Goal: Task Accomplishment & Management: Manage account settings

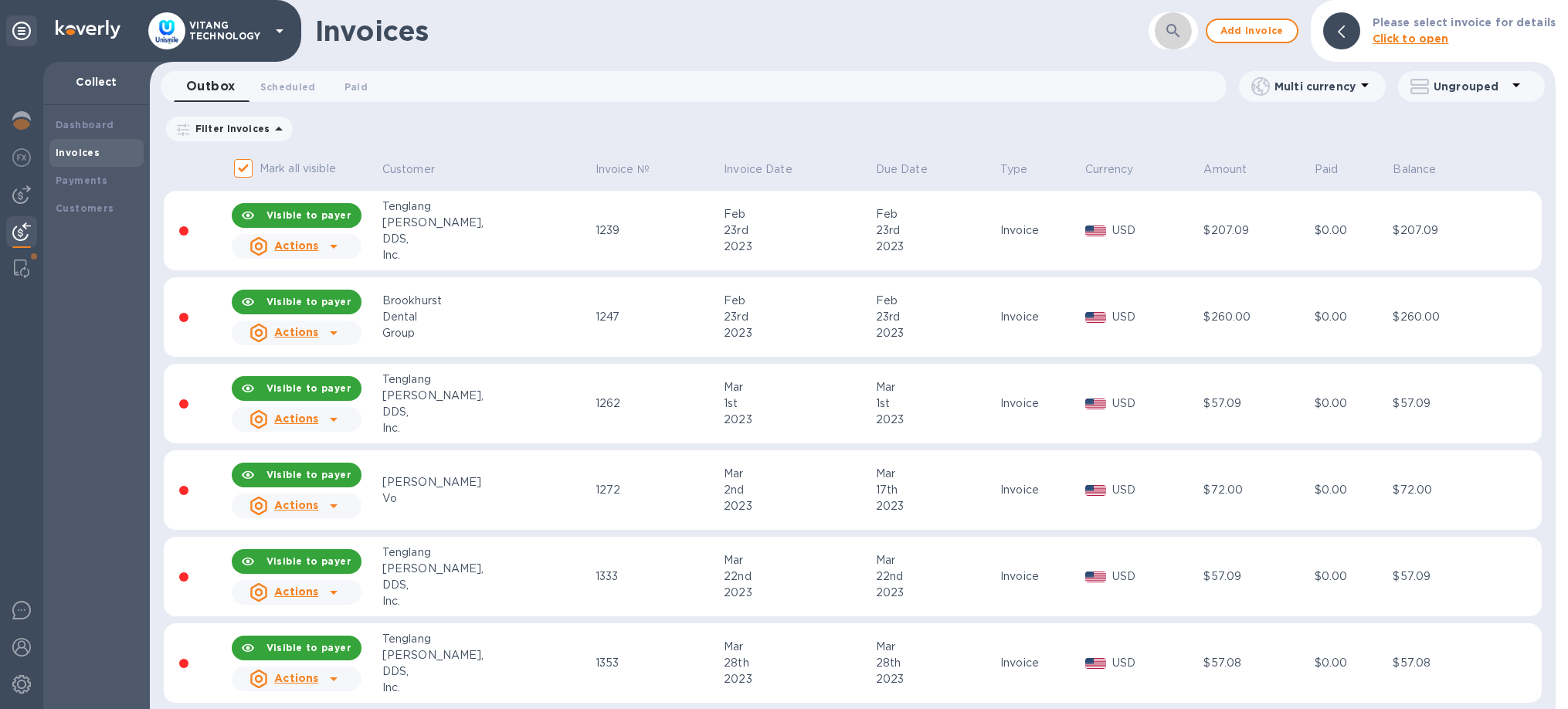
click at [1183, 36] on icon "button" at bounding box center [1173, 31] width 19 height 19
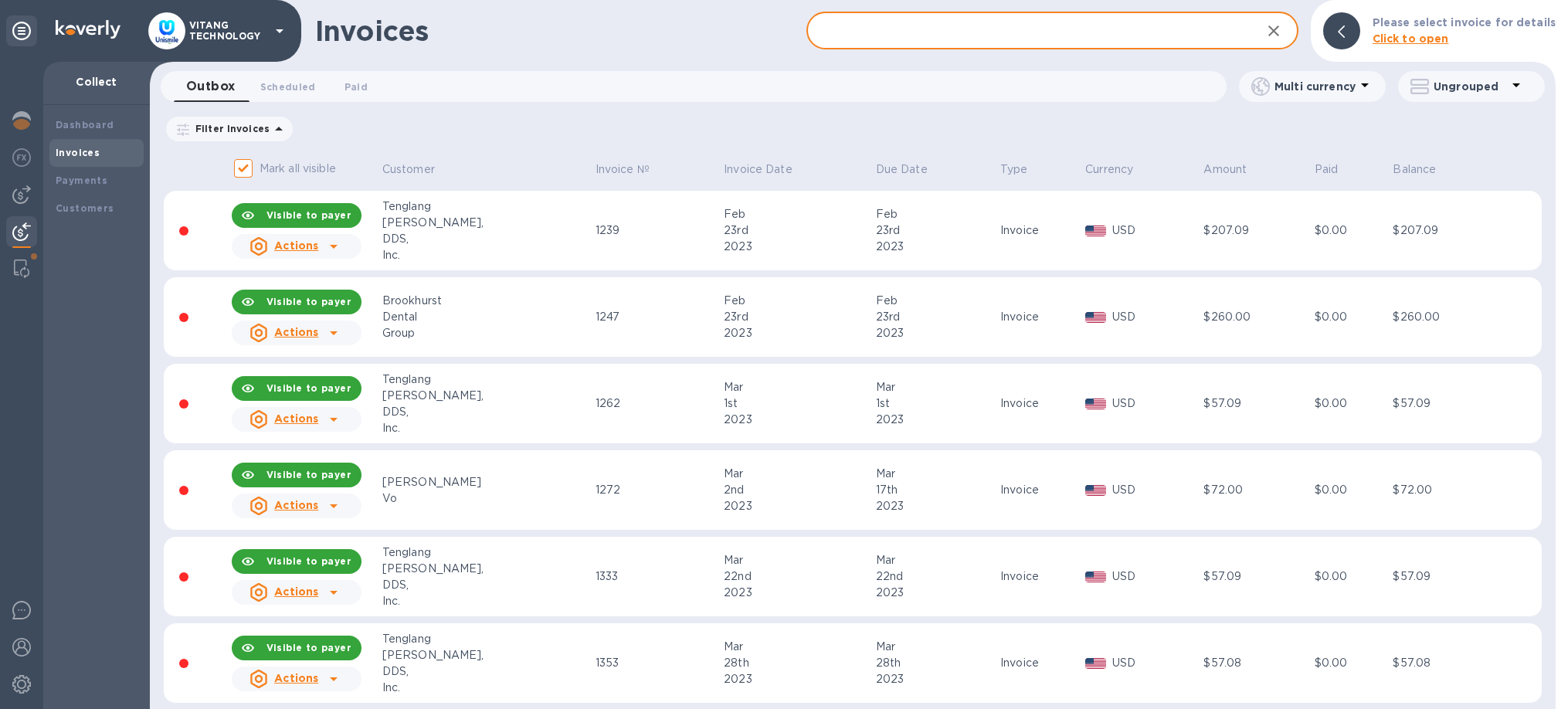
paste input "Smile Haven"
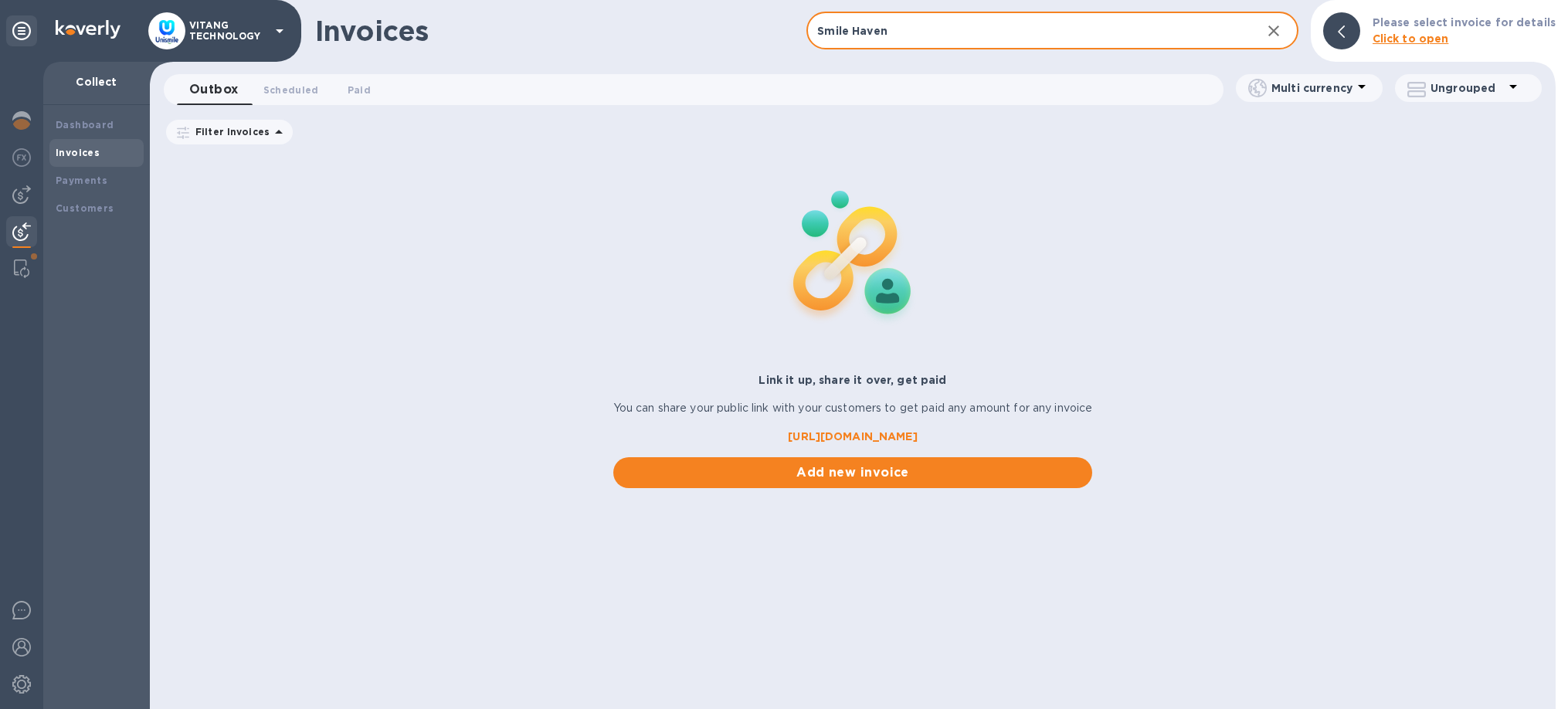
type input "Smile Haven"
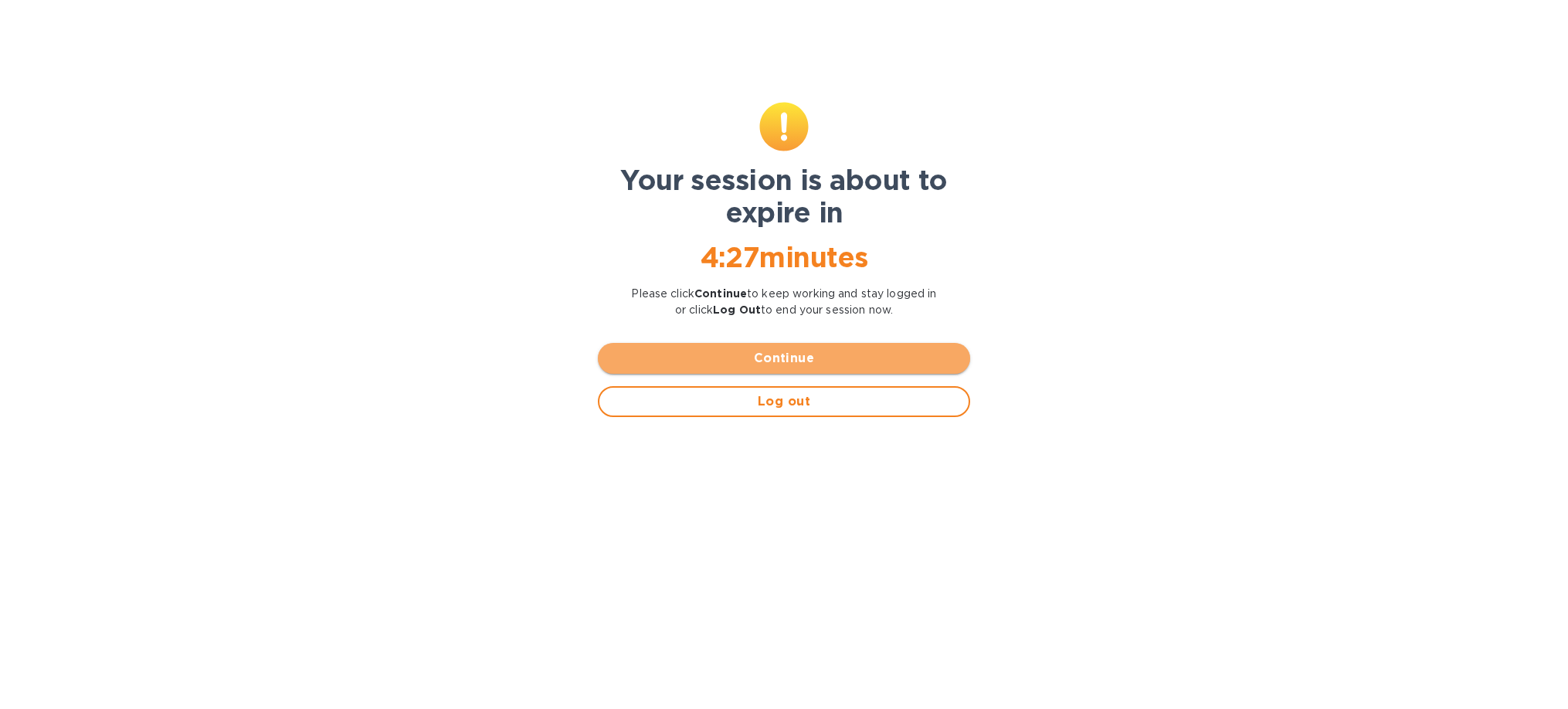
click at [689, 346] on button "Continue" at bounding box center [784, 357] width 372 height 31
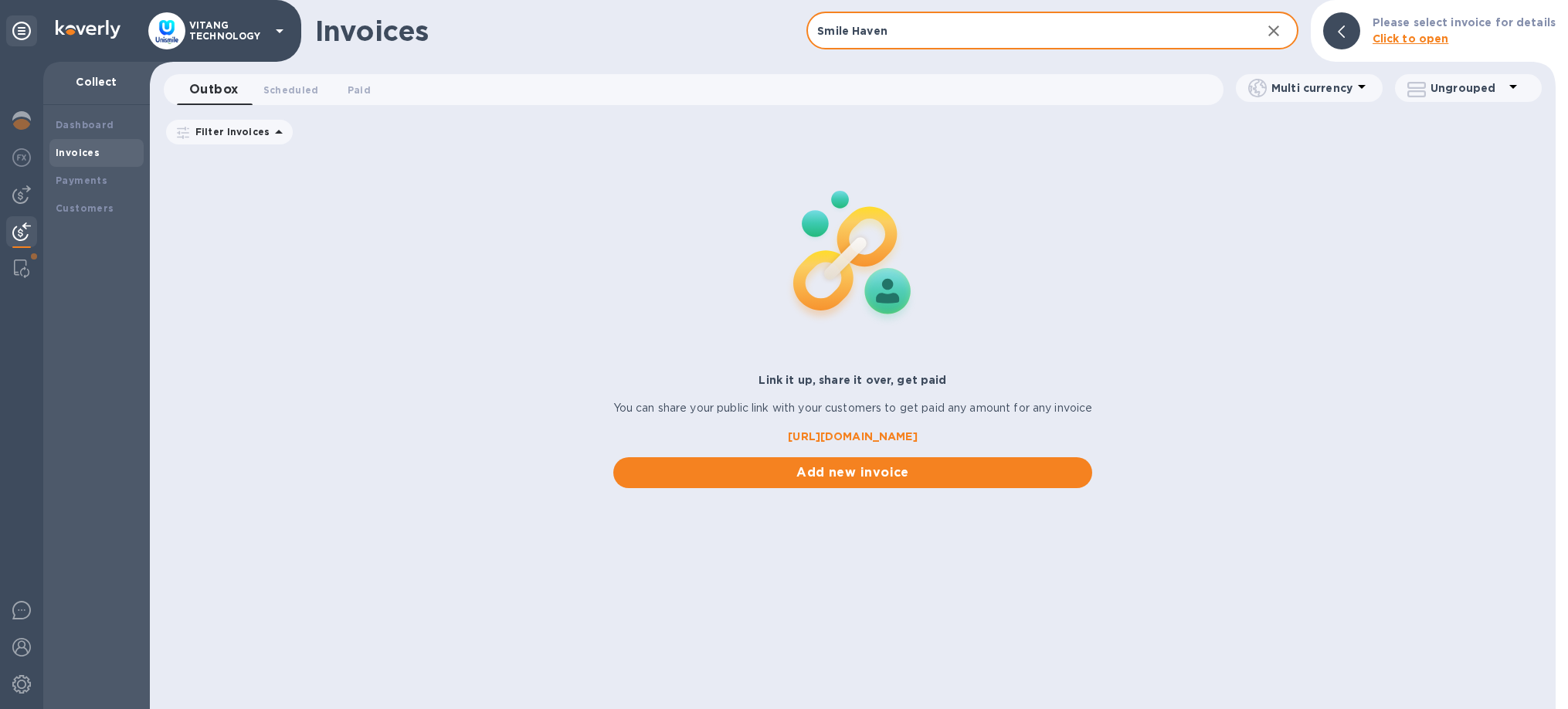
click at [997, 26] on input "Smile Haven" at bounding box center [1027, 31] width 442 height 38
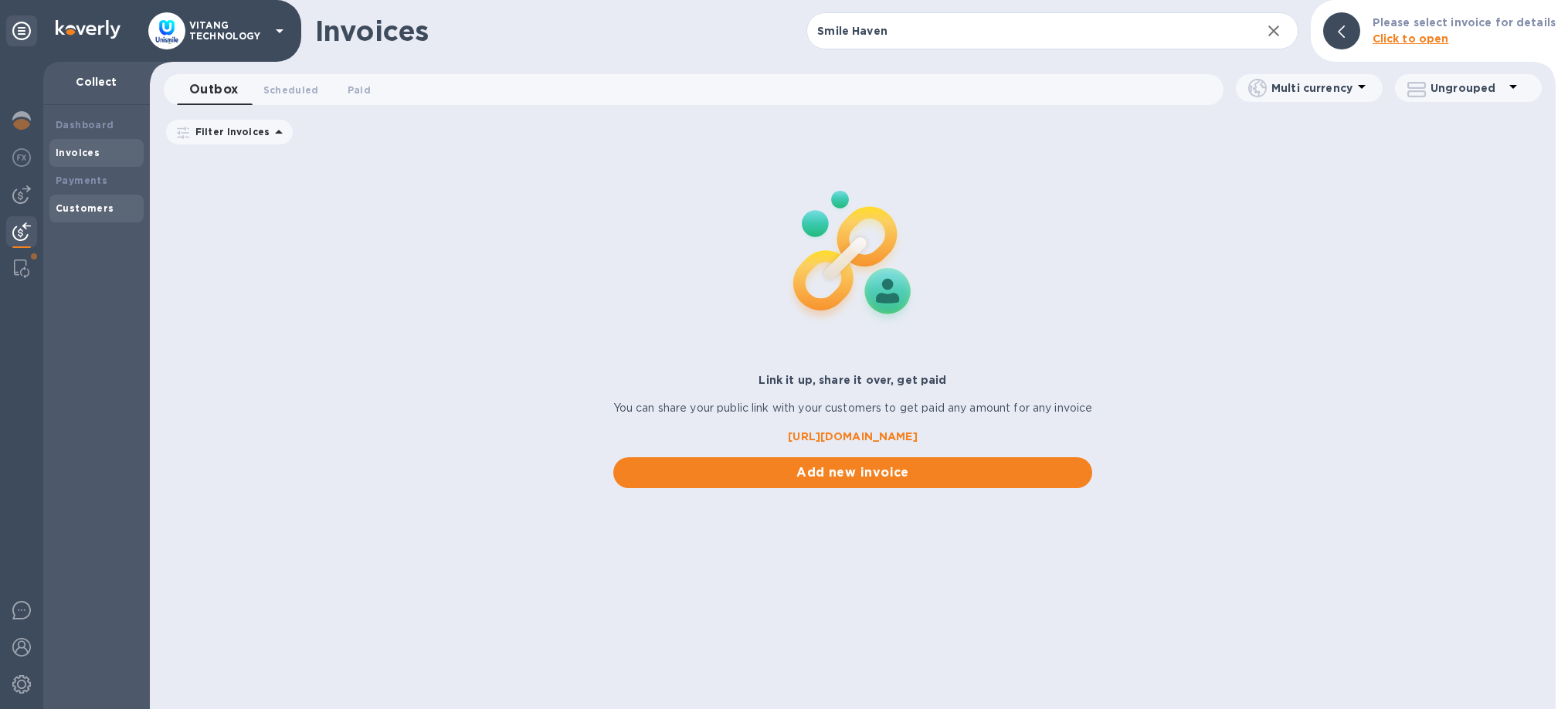
click at [69, 209] on b "Customers" at bounding box center [85, 208] width 59 height 12
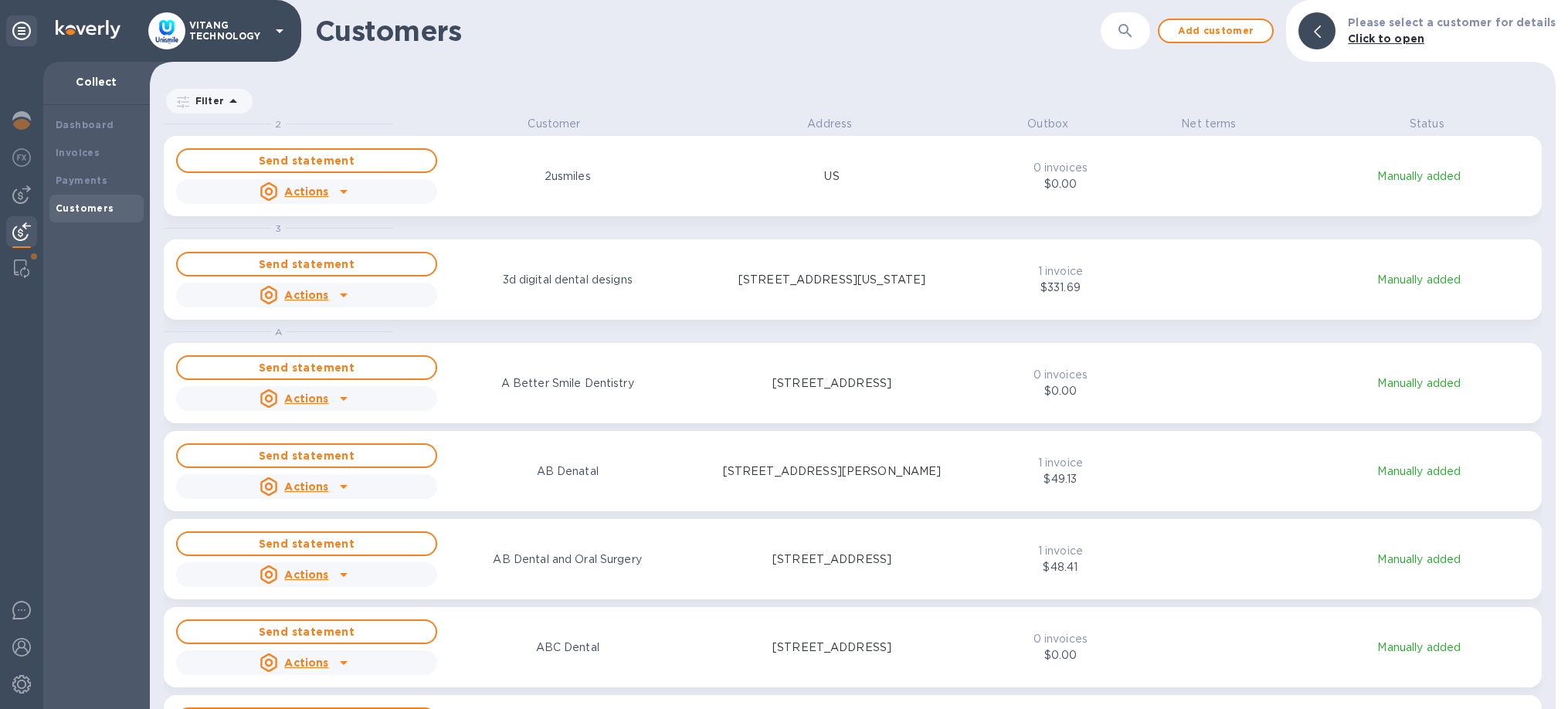
scroll to position [593, 1406]
click at [1144, 35] on button "button" at bounding box center [1125, 30] width 37 height 37
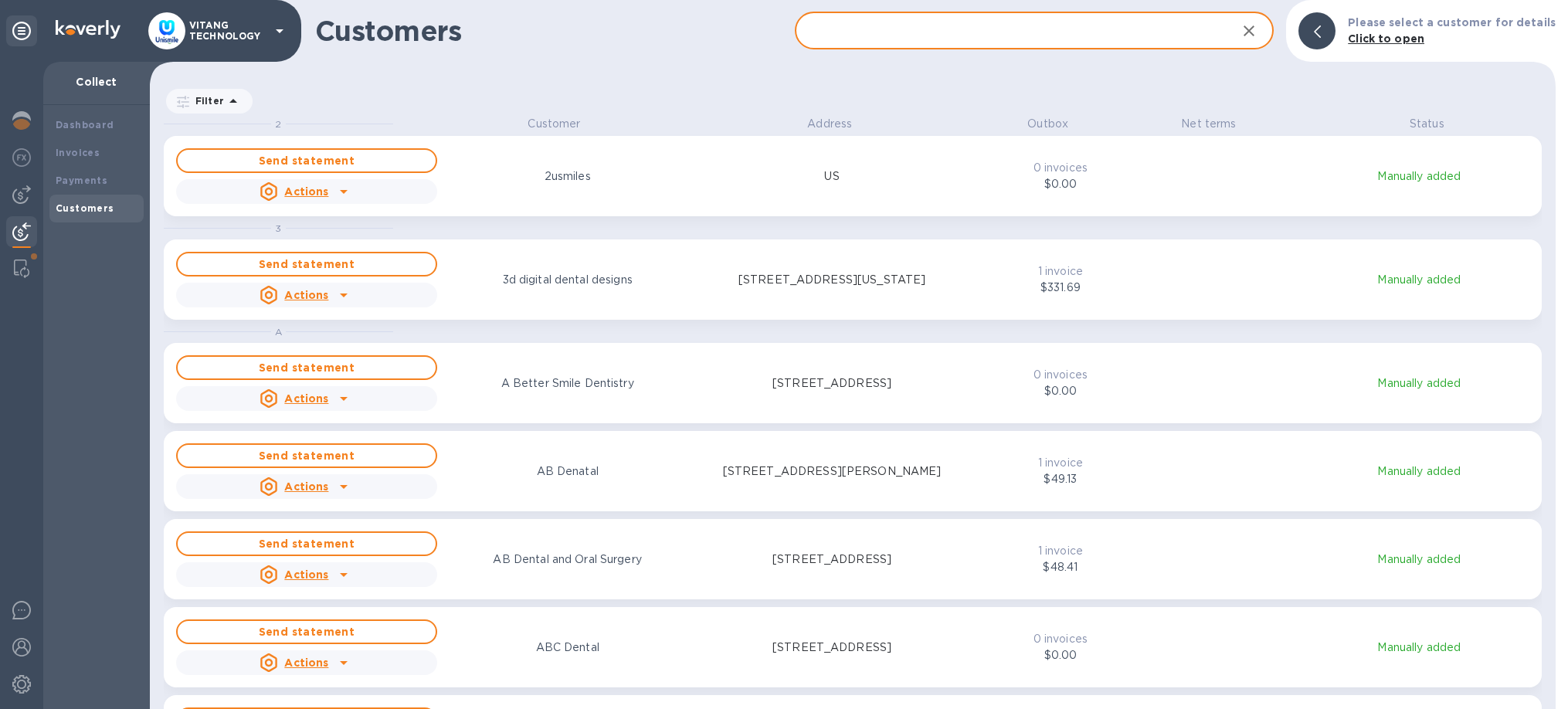
paste input "Smile Haven"
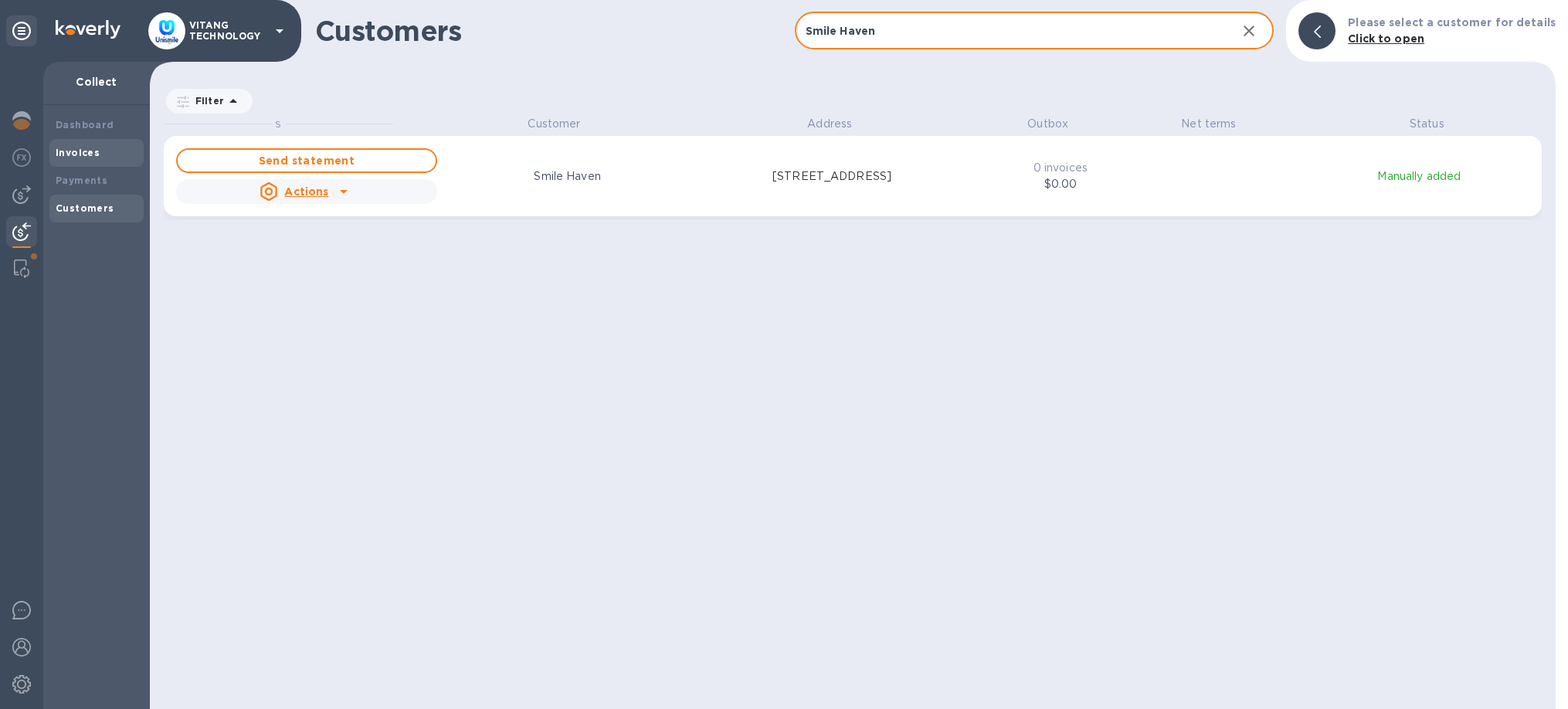
type input "Smile Haven"
click at [85, 150] on b "Invoices" at bounding box center [78, 152] width 44 height 12
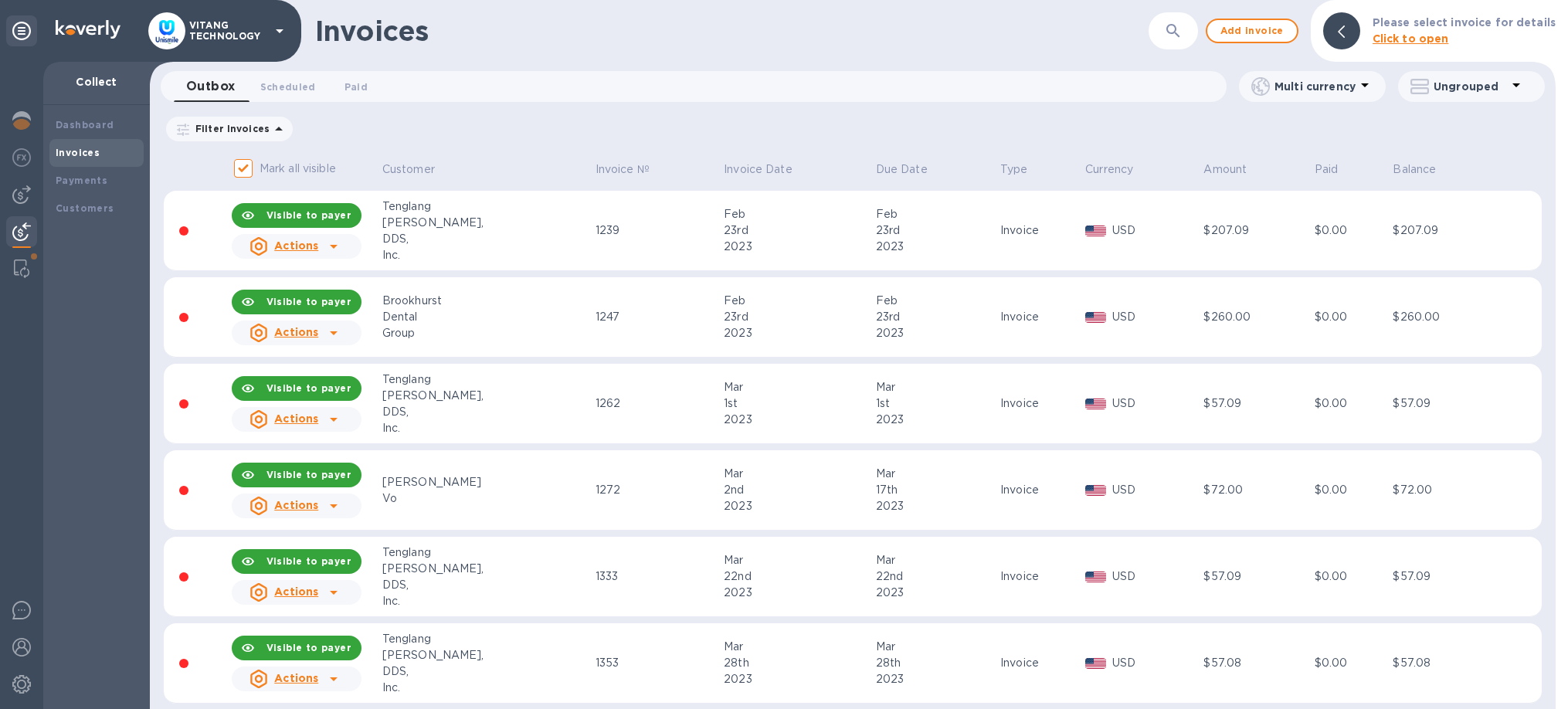
click at [1407, 25] on b "Please select invoice for details" at bounding box center [1463, 22] width 183 height 12
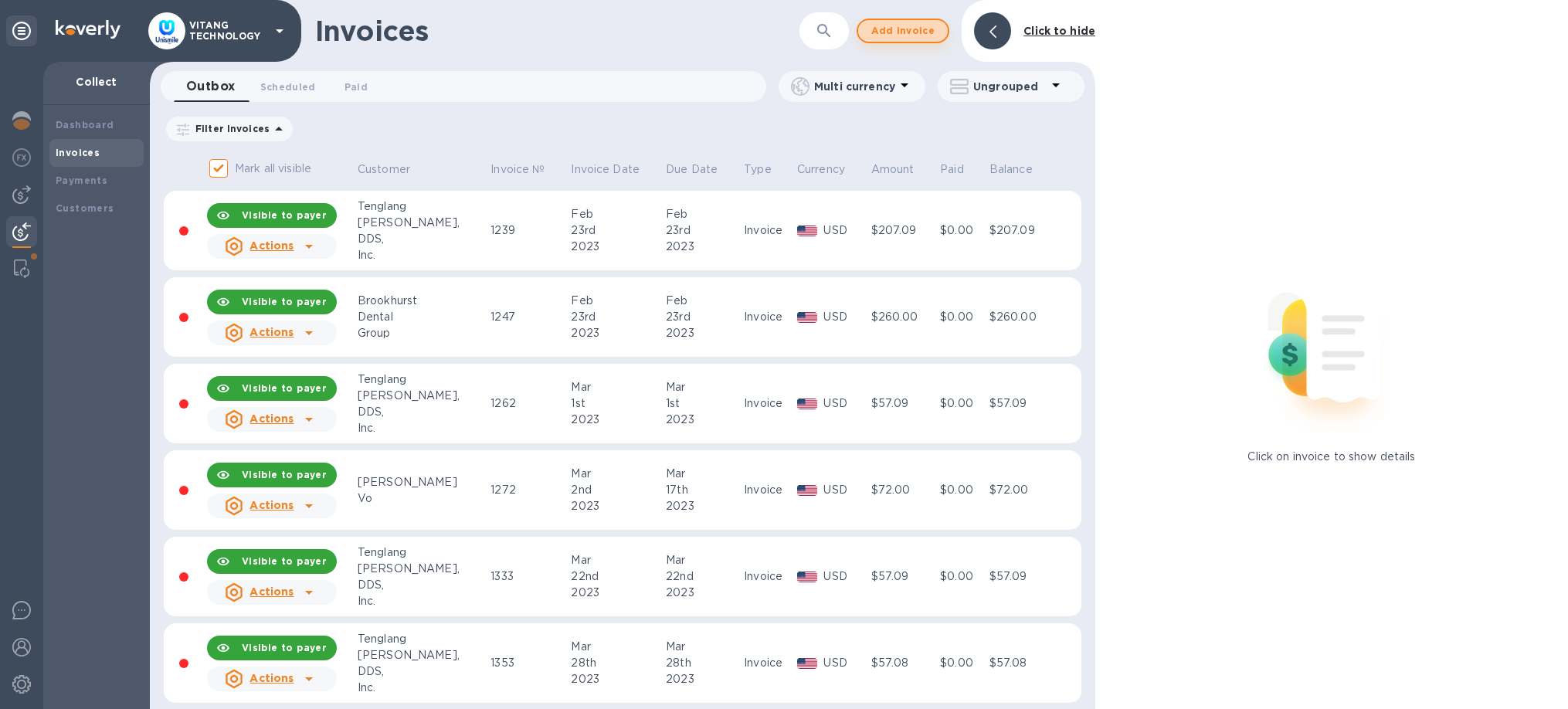
click at [903, 23] on span "Add invoice" at bounding box center [902, 31] width 65 height 19
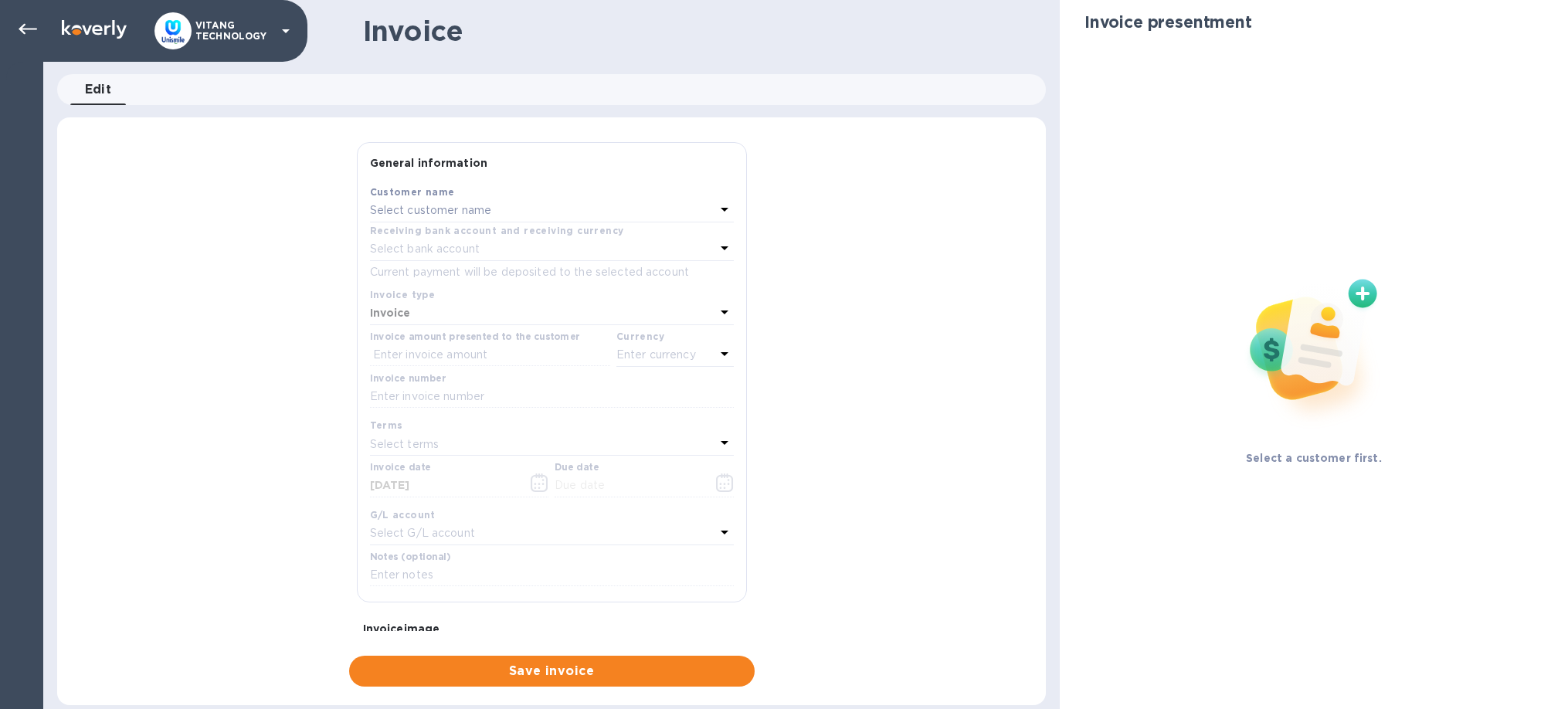
click at [460, 212] on p "Select customer name" at bounding box center [431, 210] width 122 height 16
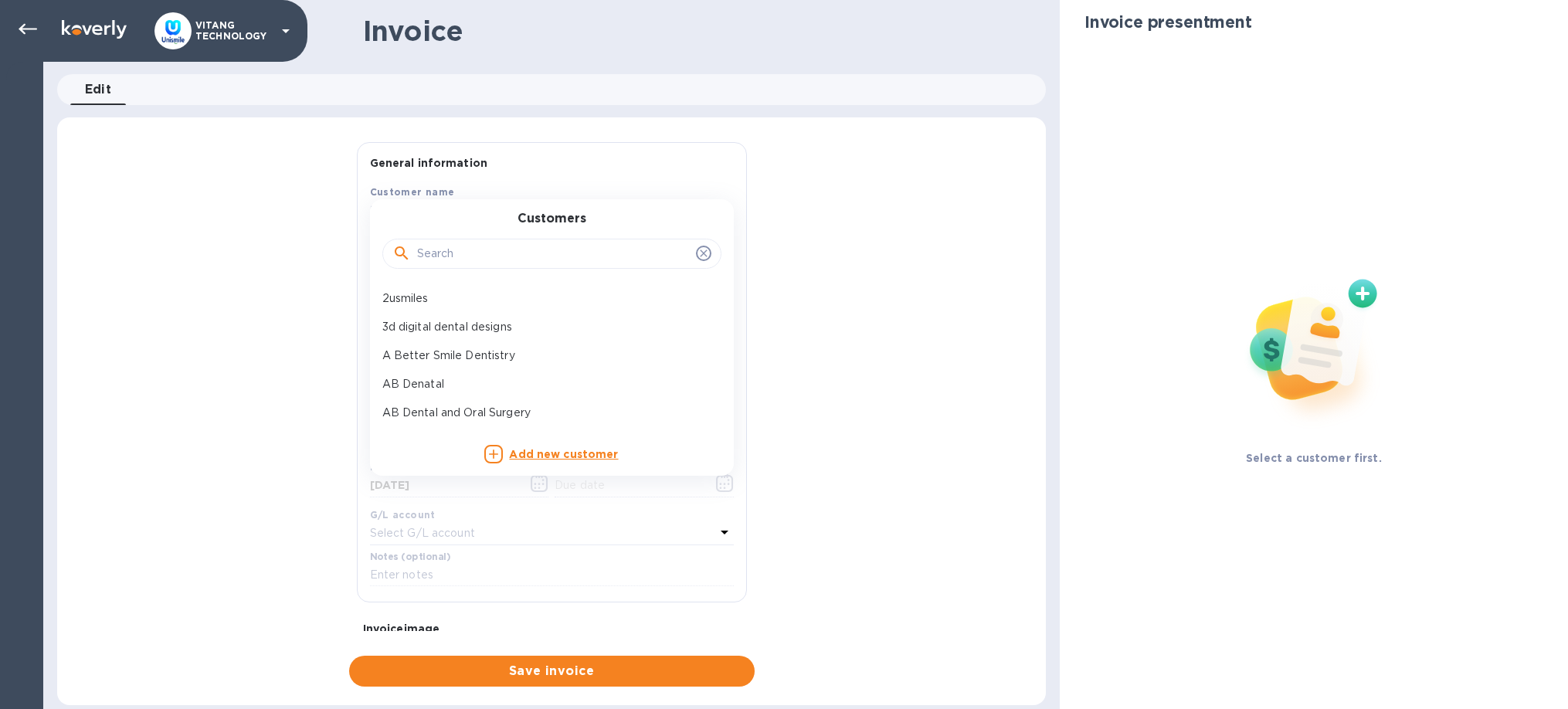
click at [477, 263] on input "text" at bounding box center [554, 254] width 273 height 23
paste input "Smile Haven"
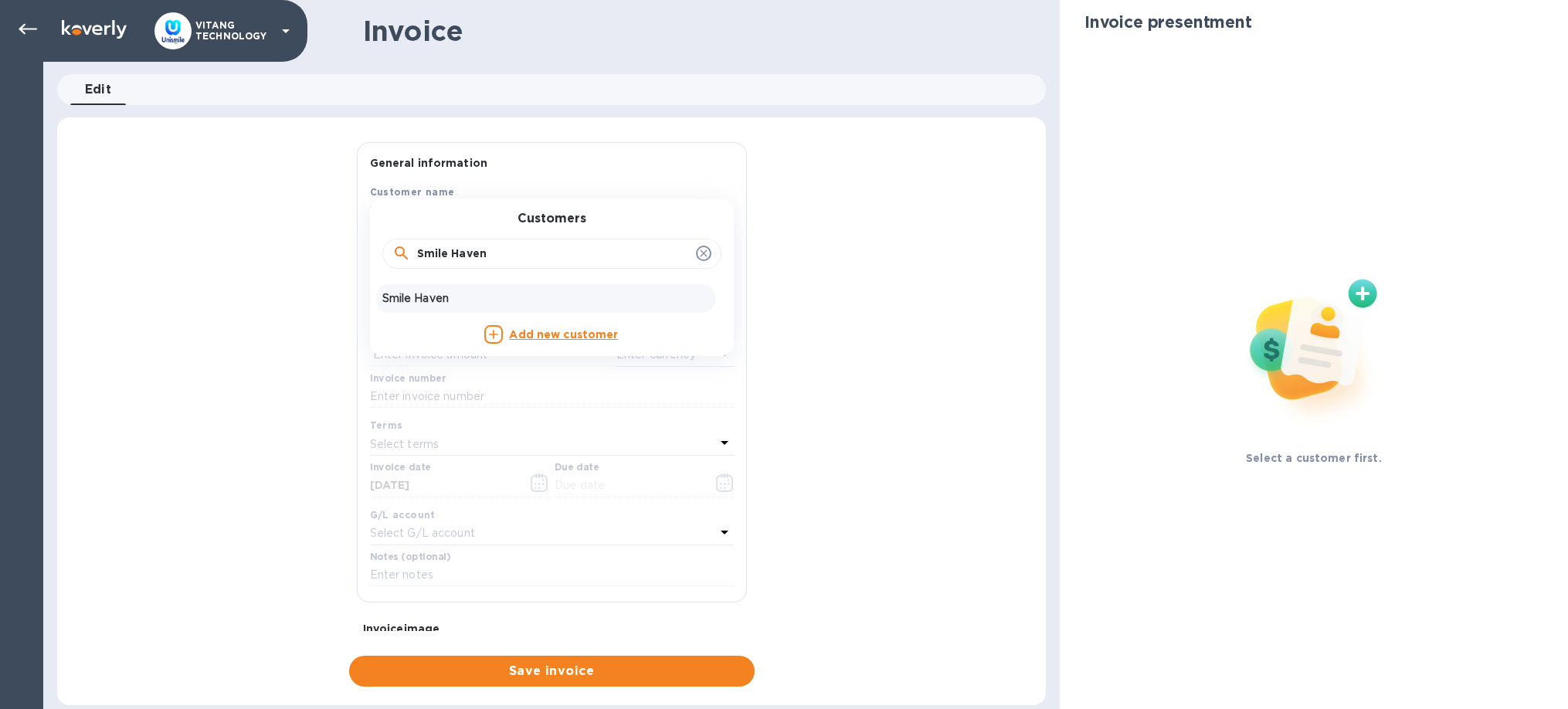
type input "Smile Haven"
click at [467, 300] on p "Smile Haven" at bounding box center [546, 299] width 327 height 16
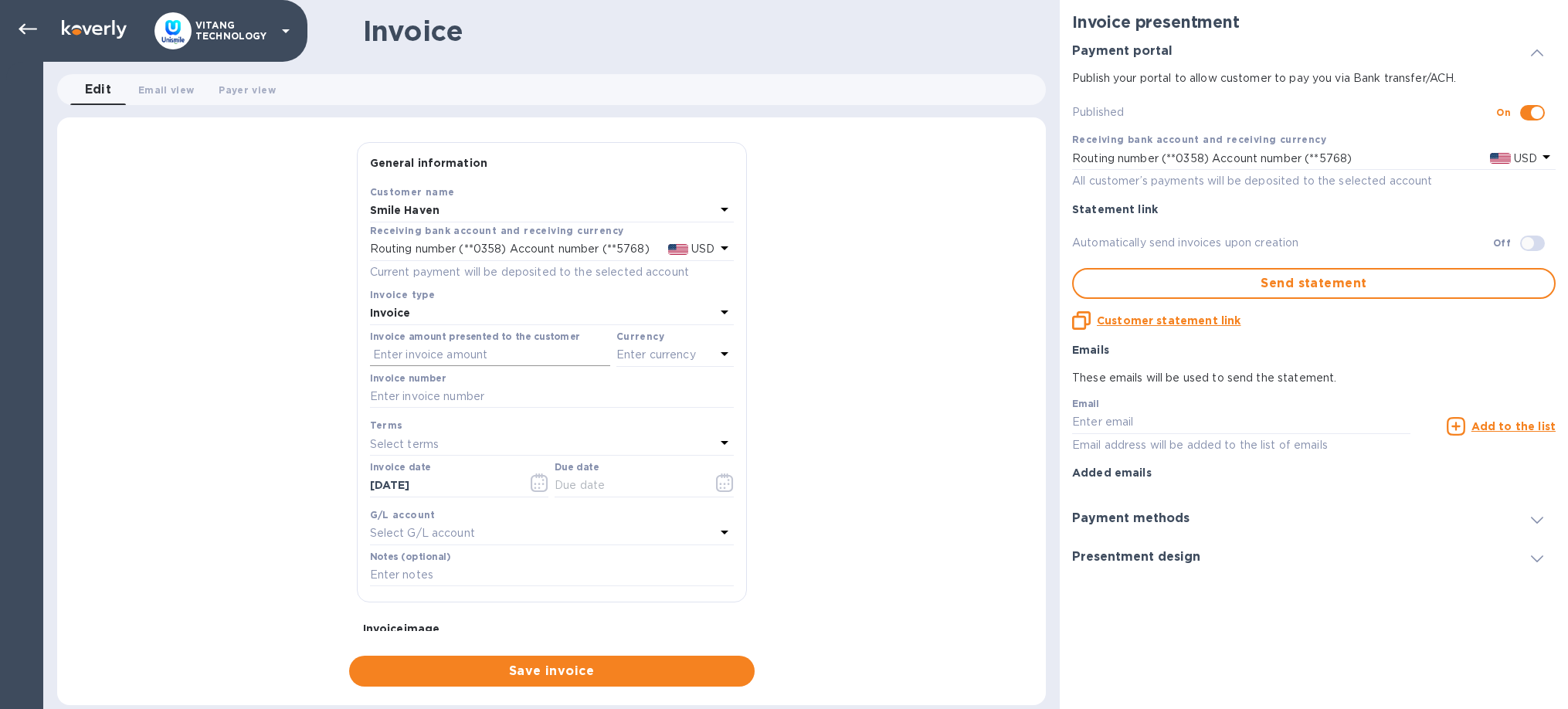
click at [447, 350] on input "text" at bounding box center [490, 354] width 240 height 23
type input "61.89"
click at [393, 398] on input "text" at bounding box center [552, 396] width 363 height 23
type input "12831"
click at [551, 490] on button "button" at bounding box center [540, 482] width 36 height 37
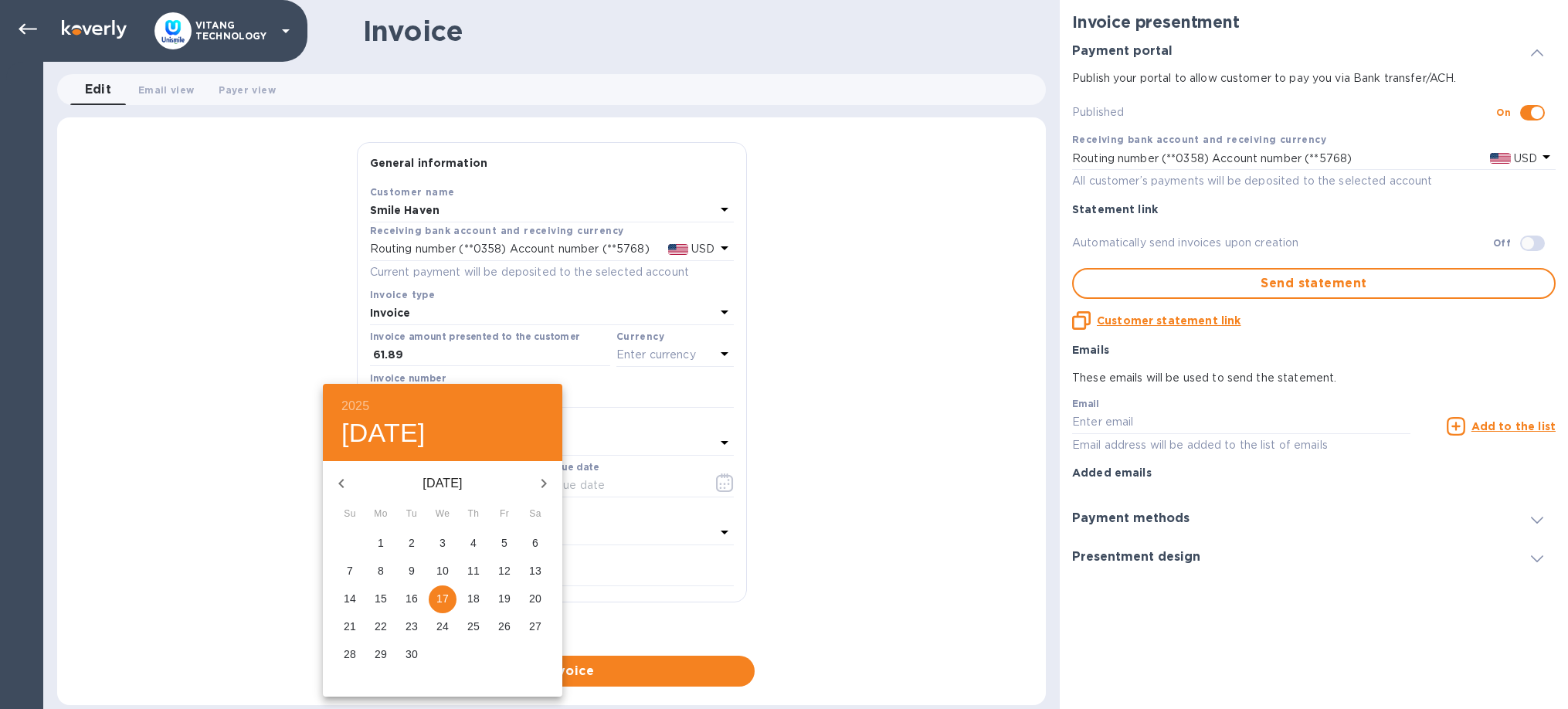
click at [349, 484] on icon "button" at bounding box center [341, 483] width 19 height 19
click at [481, 596] on span "14" at bounding box center [474, 598] width 28 height 16
type input "[DATE]"
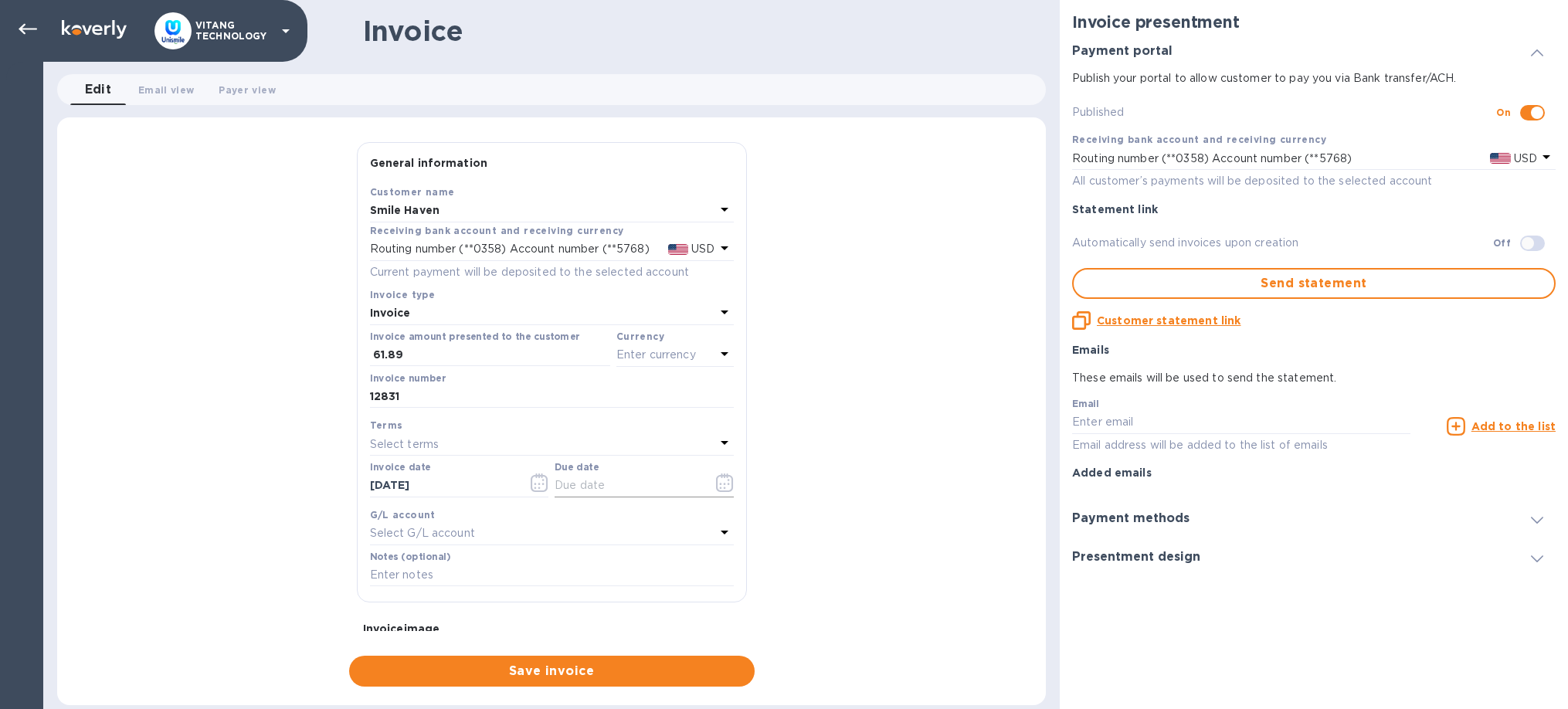
click at [724, 487] on icon "button" at bounding box center [724, 488] width 2 height 2
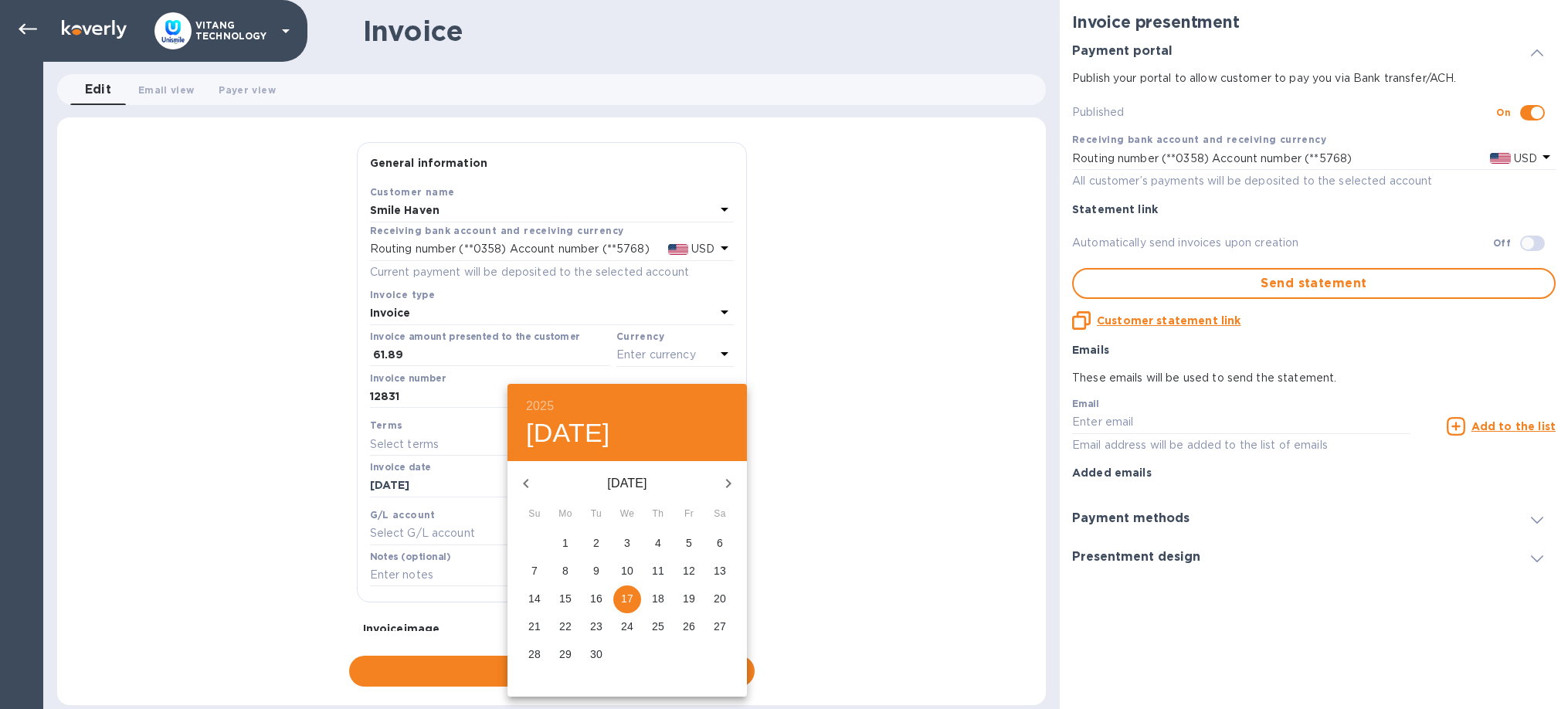
click at [534, 596] on p "14" at bounding box center [535, 598] width 12 height 16
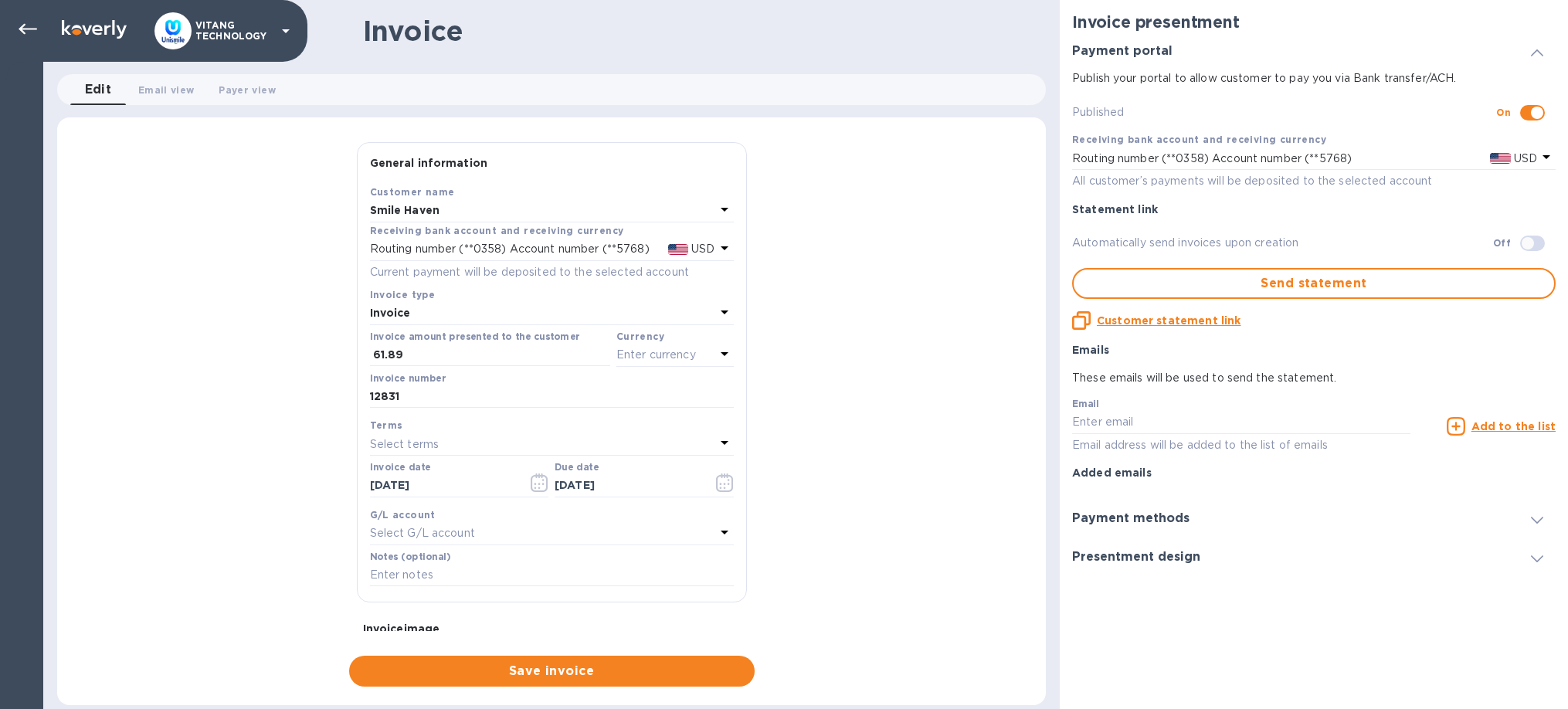
click at [434, 525] on p "Select G/L account" at bounding box center [422, 533] width 105 height 16
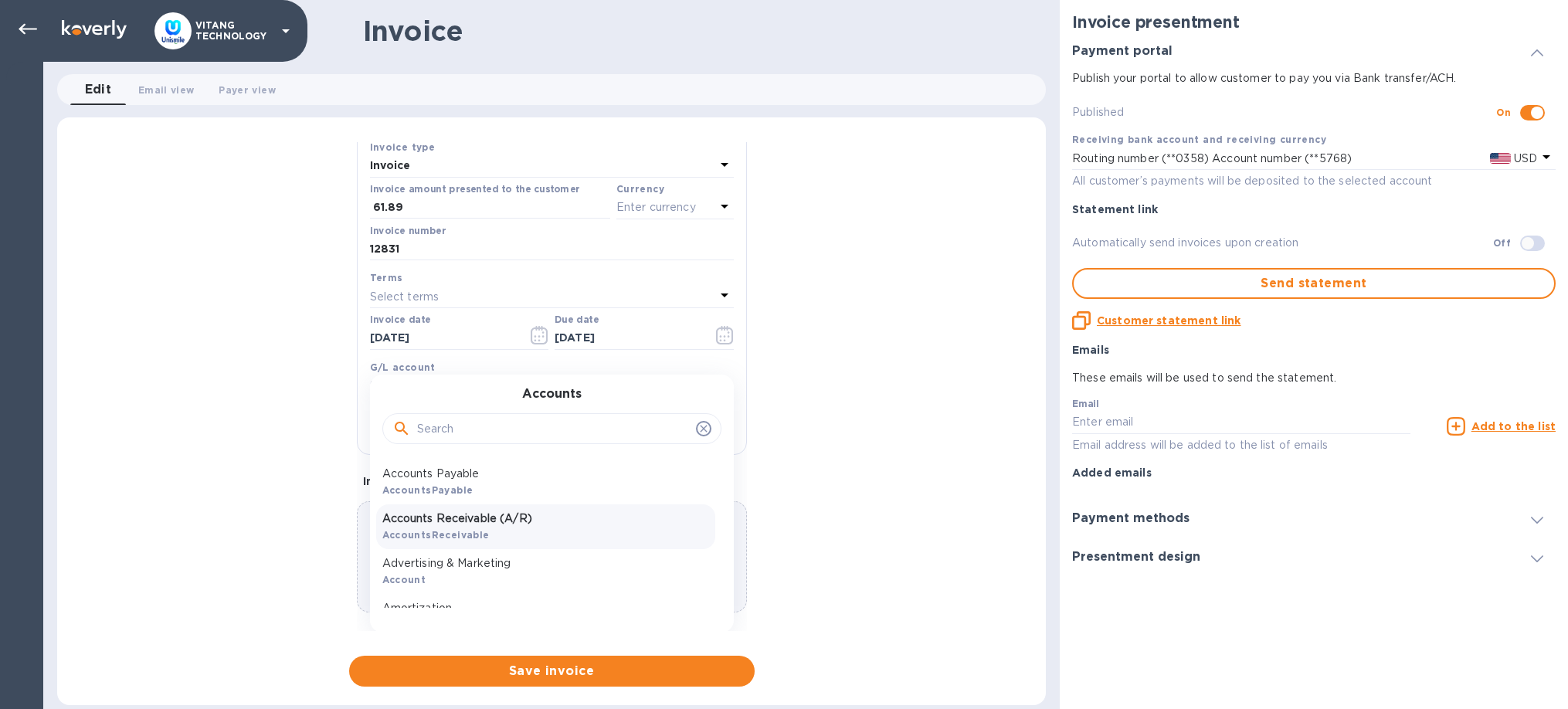
click at [463, 521] on p "Accounts Receivable (A/R)" at bounding box center [546, 519] width 327 height 16
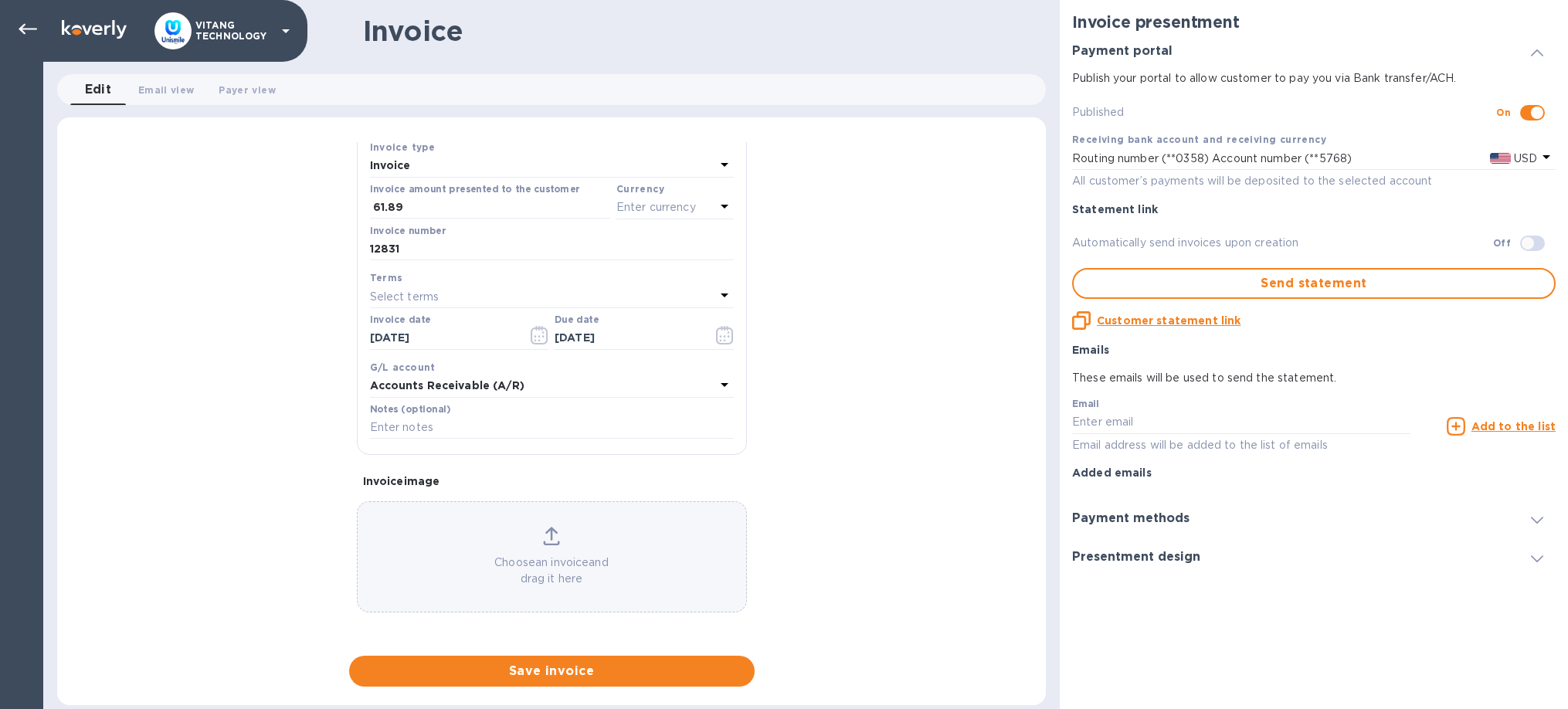
scroll to position [146, 0]
click at [543, 672] on span "Save invoice" at bounding box center [552, 671] width 380 height 19
click at [723, 341] on icon "button" at bounding box center [725, 337] width 18 height 19
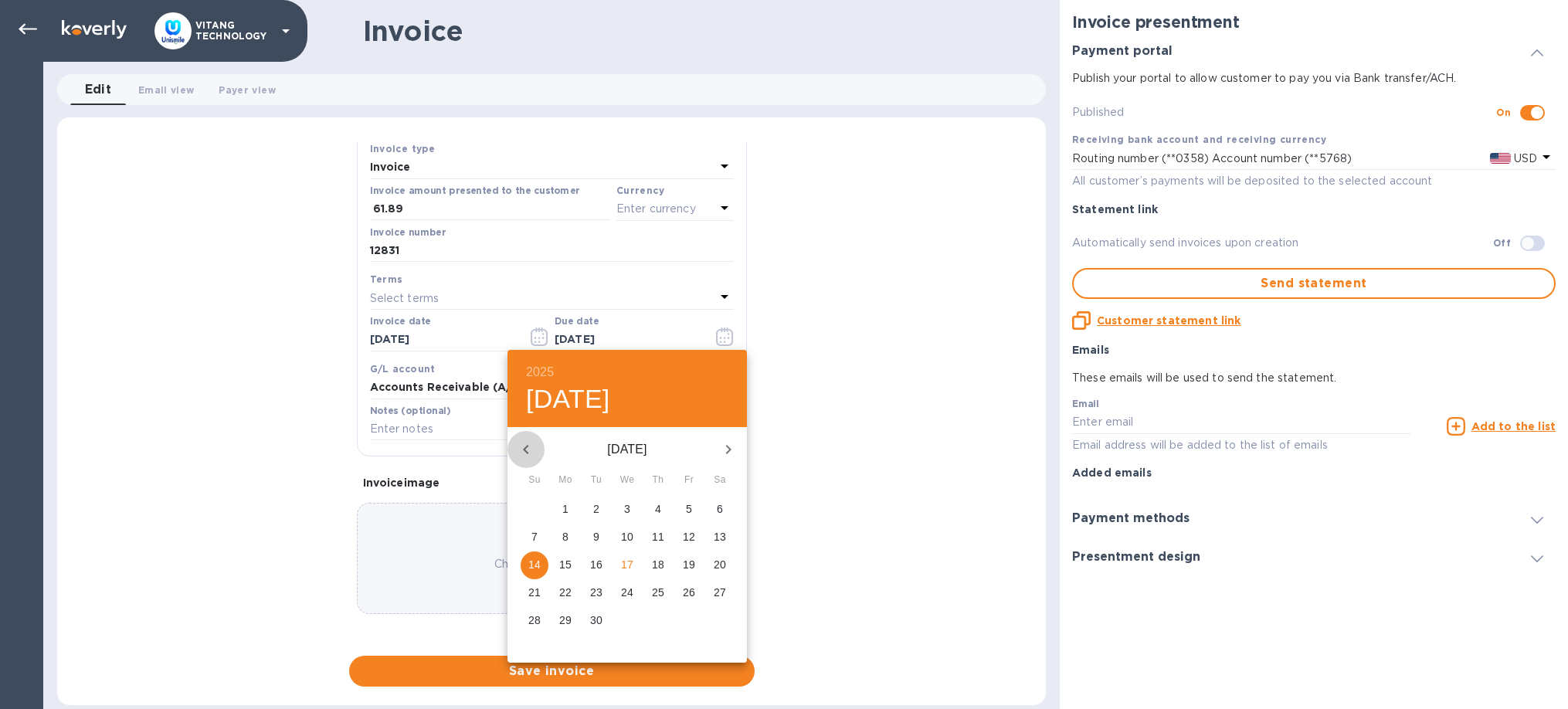
click at [520, 442] on icon "button" at bounding box center [526, 449] width 19 height 19
click at [667, 570] on span "14" at bounding box center [658, 565] width 28 height 16
type input "[DATE]"
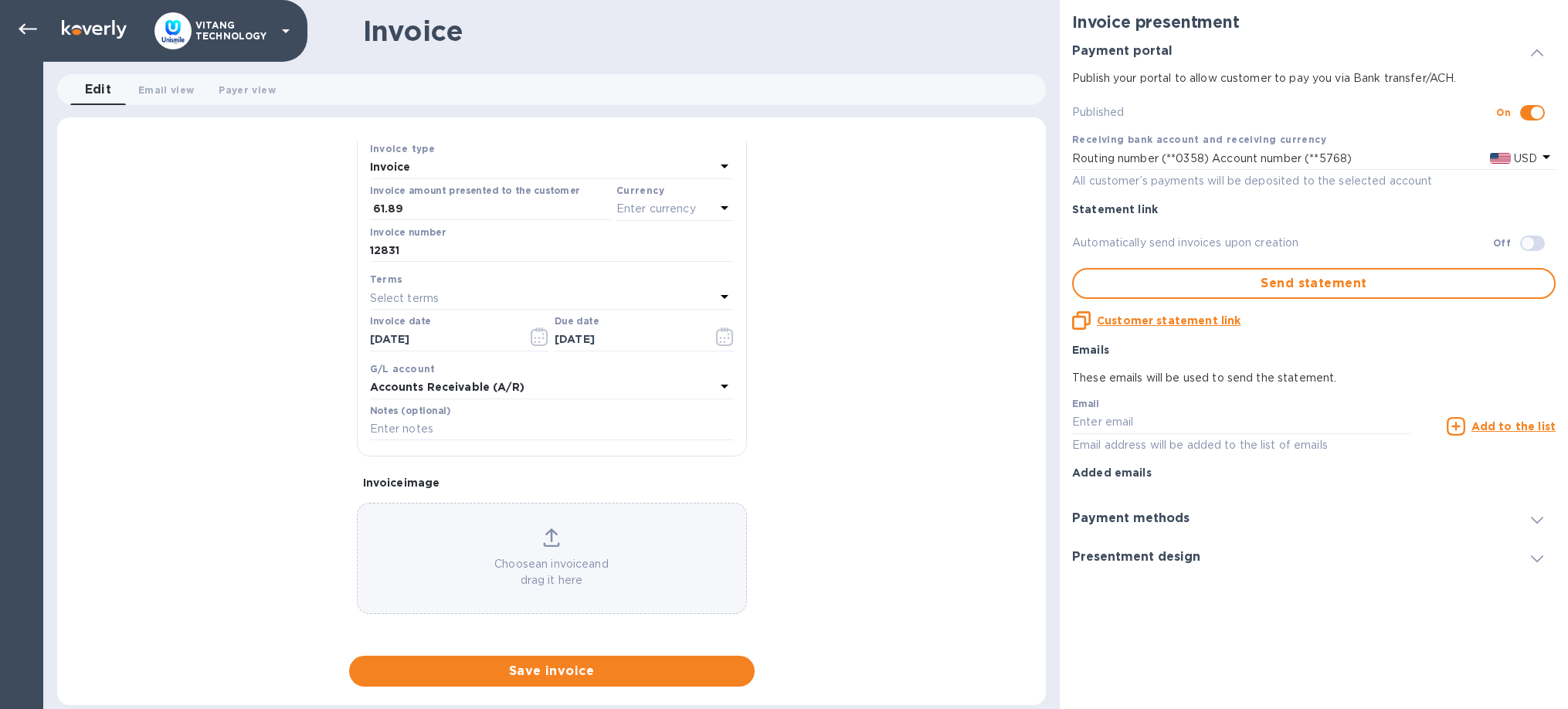
click at [676, 205] on p "Enter currency" at bounding box center [656, 209] width 80 height 16
click at [645, 243] on p "US Dollar" at bounding box center [649, 248] width 118 height 16
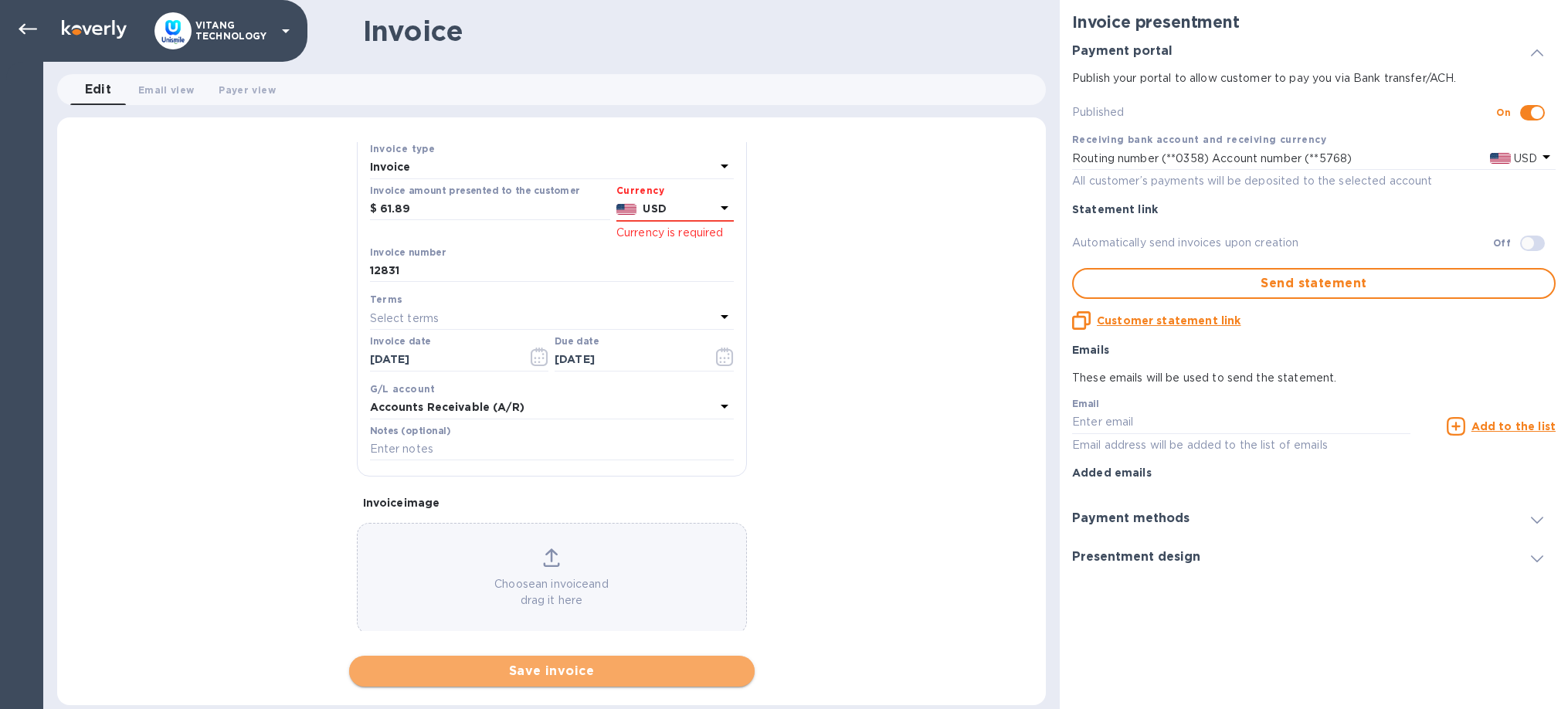
click at [657, 667] on span "Save invoice" at bounding box center [552, 671] width 380 height 19
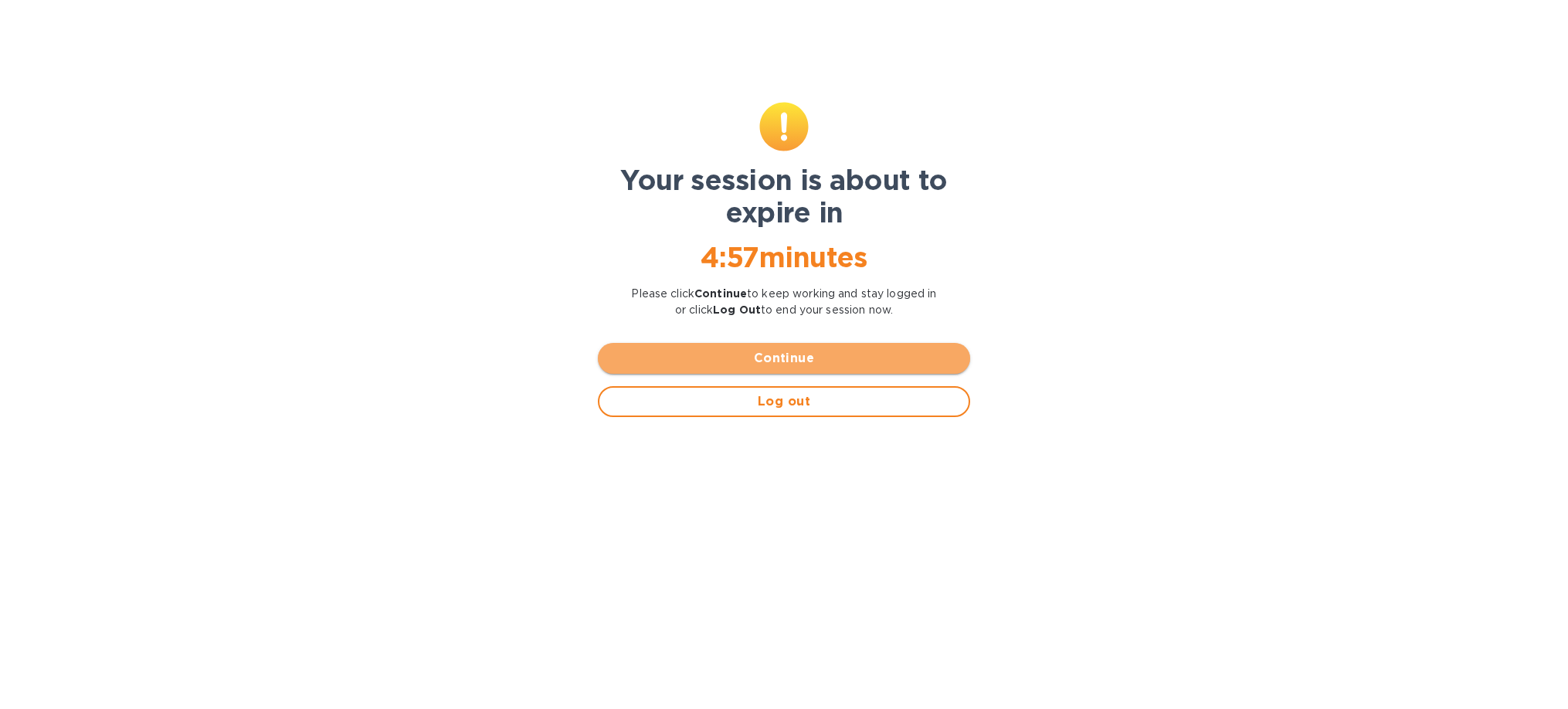
click at [699, 347] on button "Continue" at bounding box center [784, 357] width 372 height 31
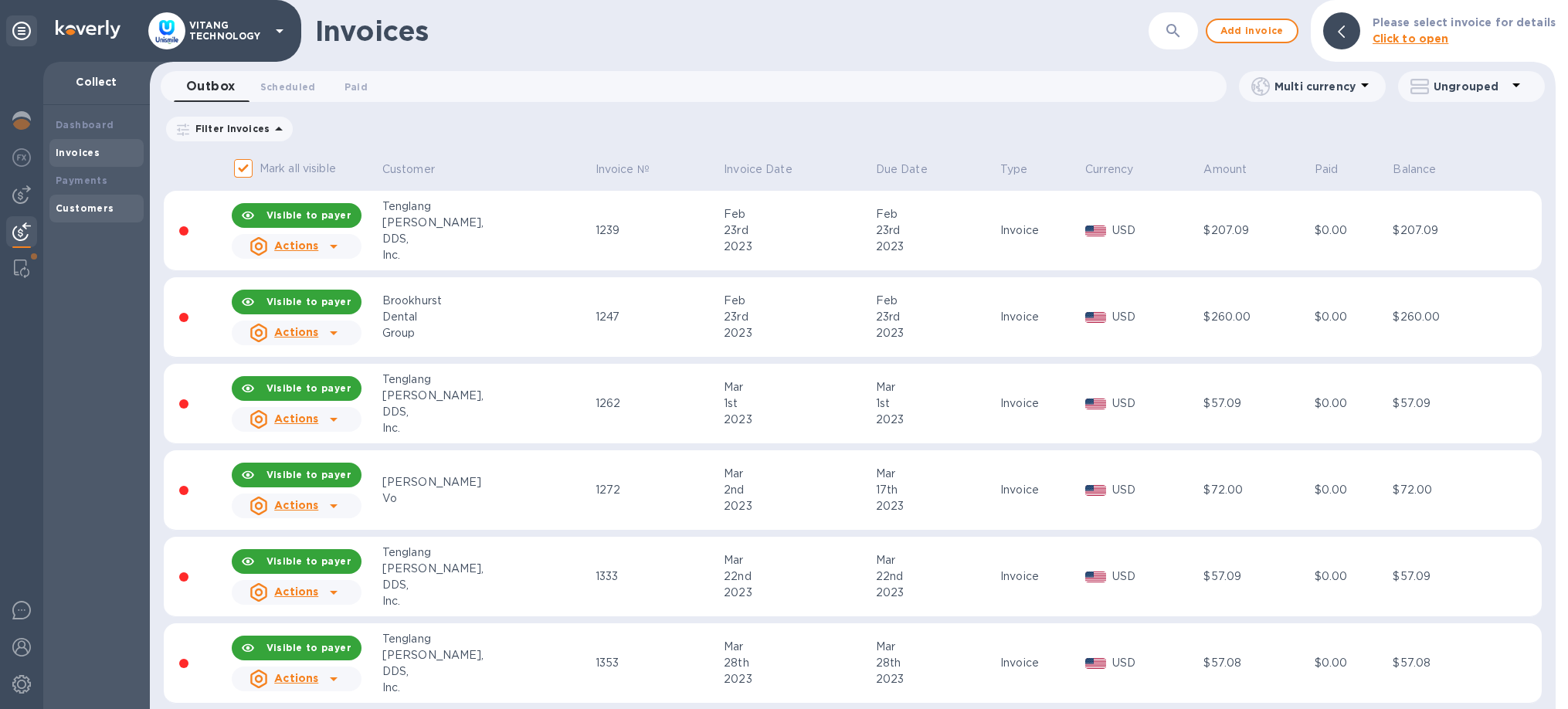
click at [88, 201] on div "Customers" at bounding box center [97, 209] width 82 height 16
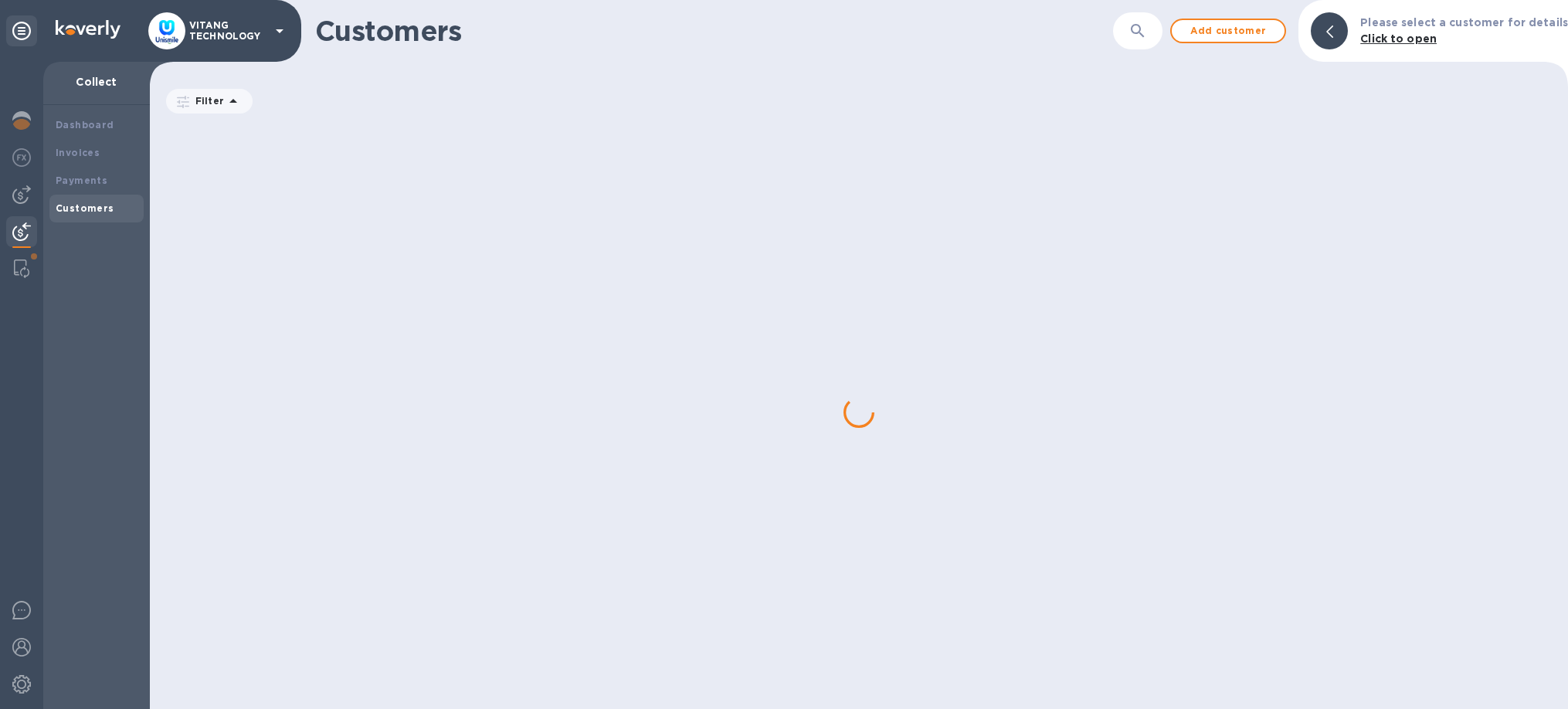
click at [1153, 34] on button "button" at bounding box center [1137, 30] width 37 height 37
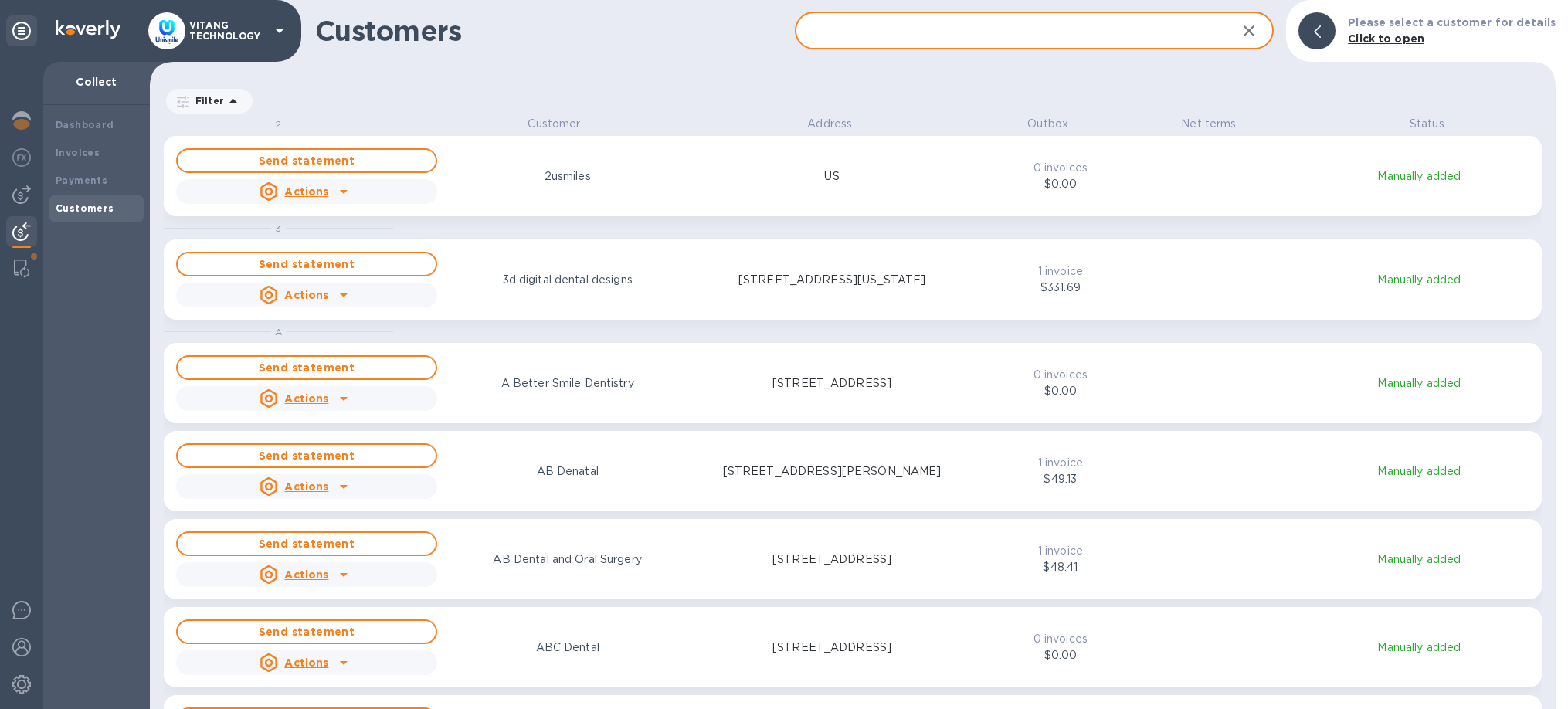
scroll to position [593, 1406]
paste input "Smile Haven"
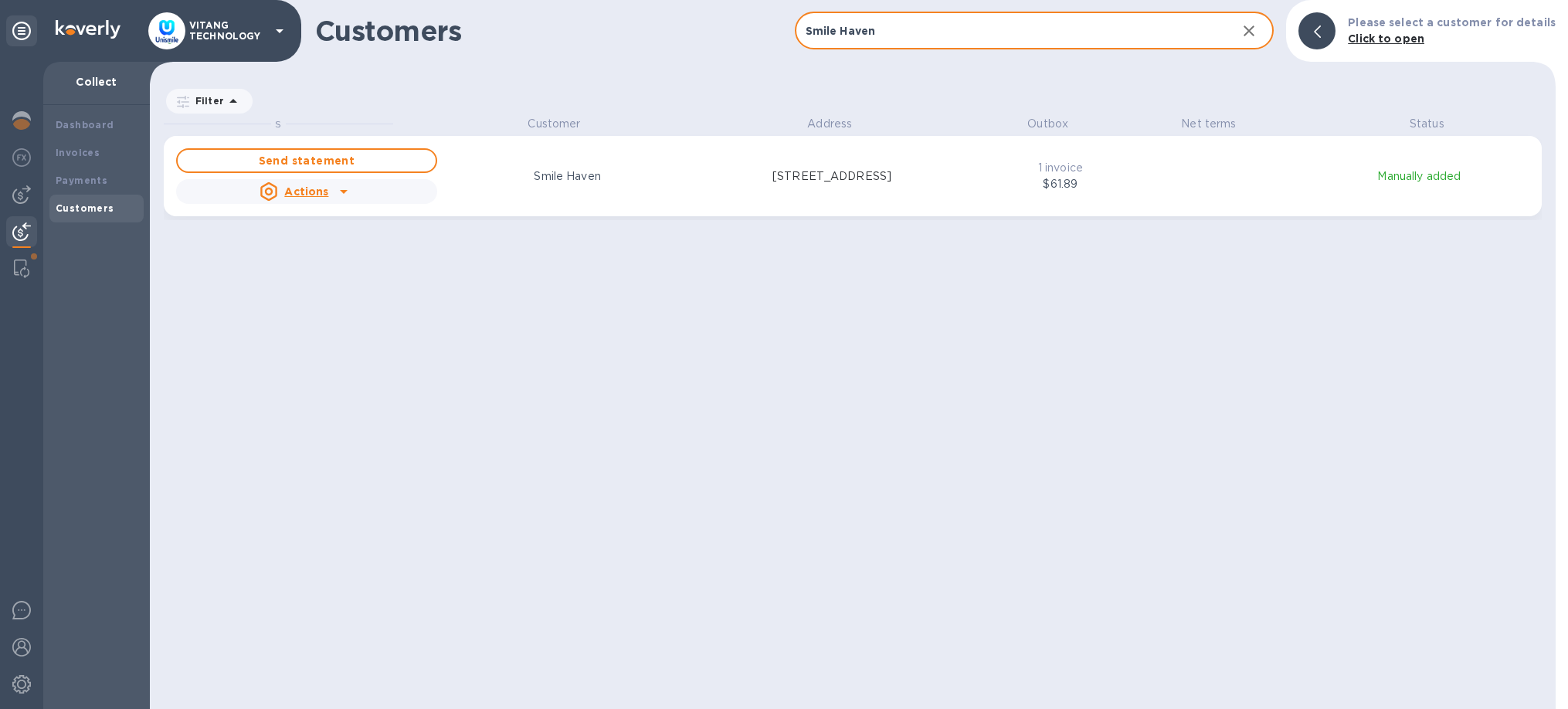
type input "Smile Haven"
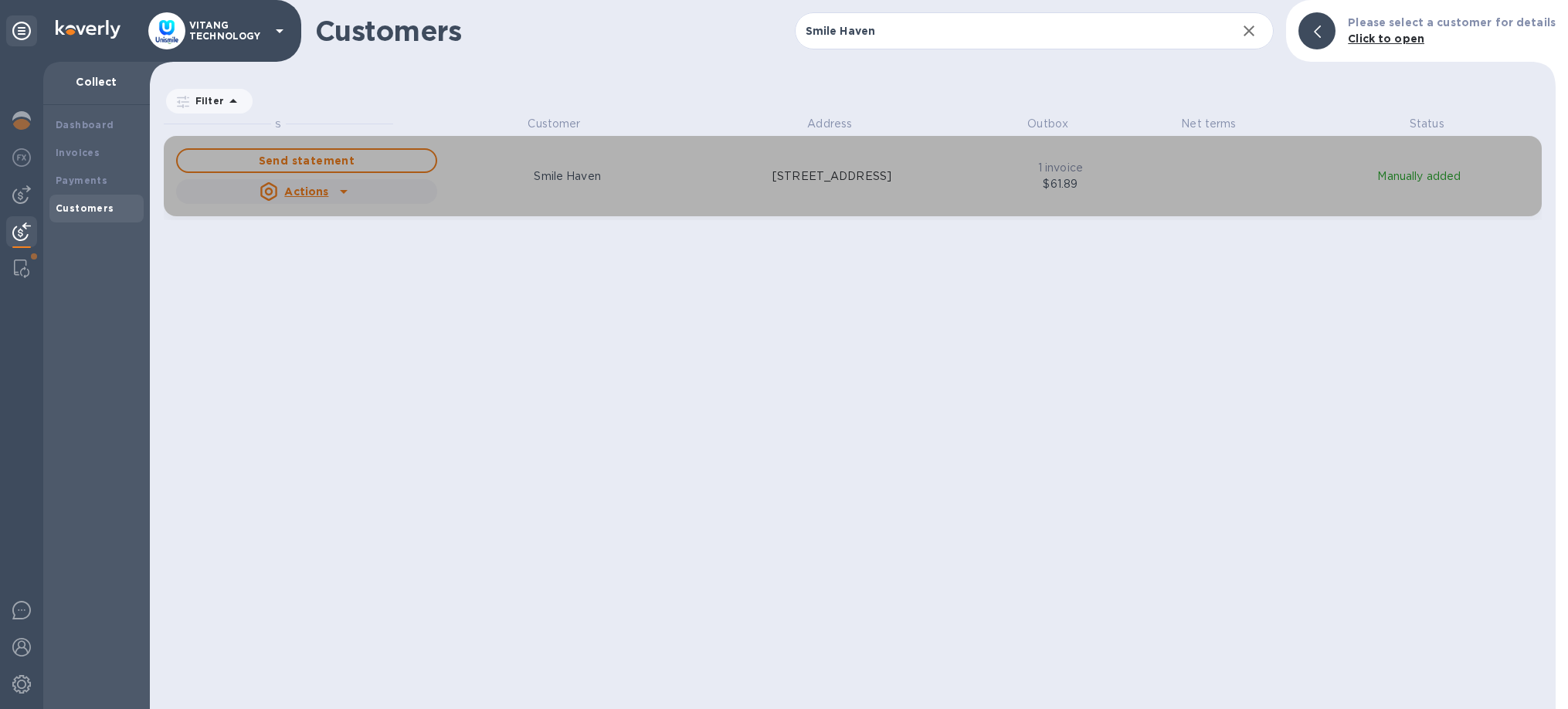
click at [341, 191] on icon "grid" at bounding box center [343, 192] width 8 height 4
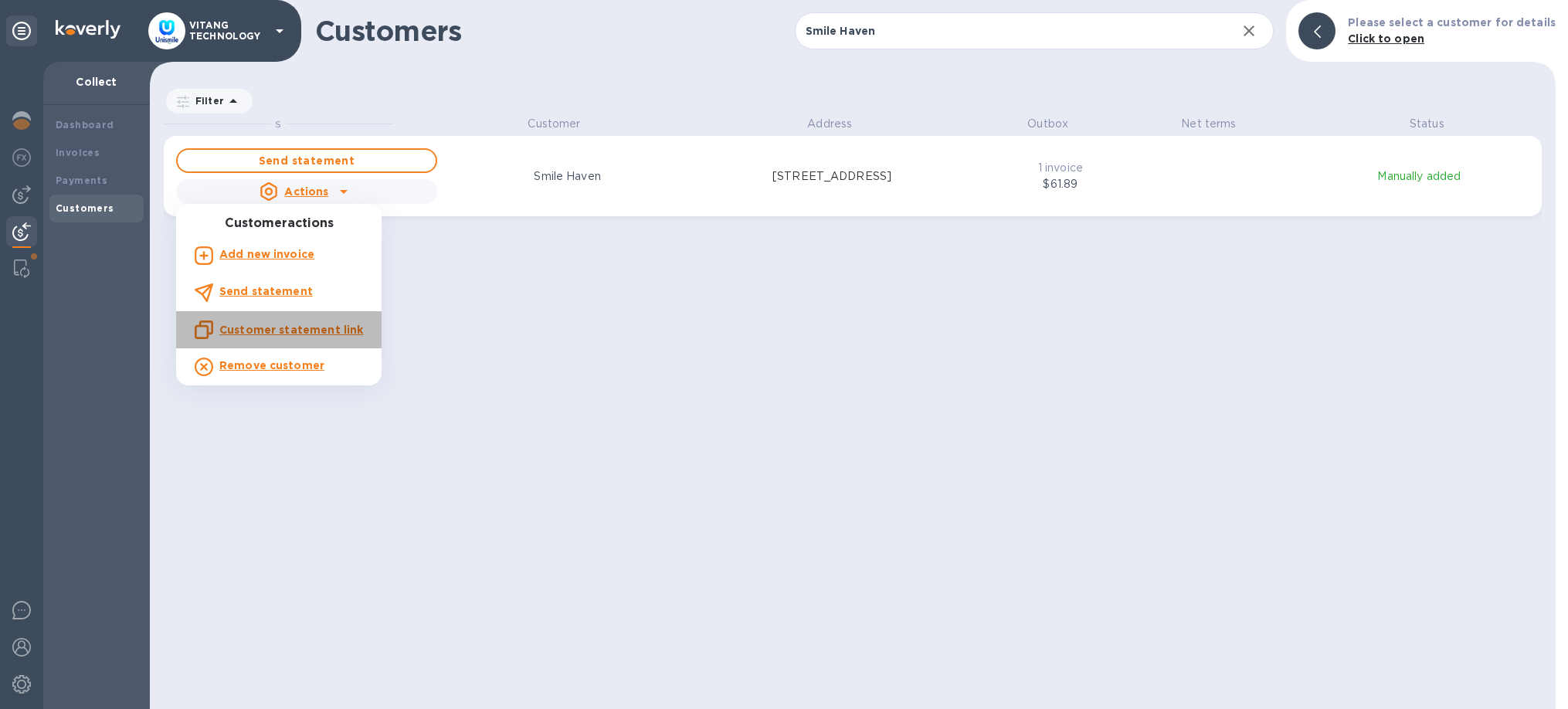
click at [306, 335] on u "Customer statement link" at bounding box center [291, 330] width 143 height 12
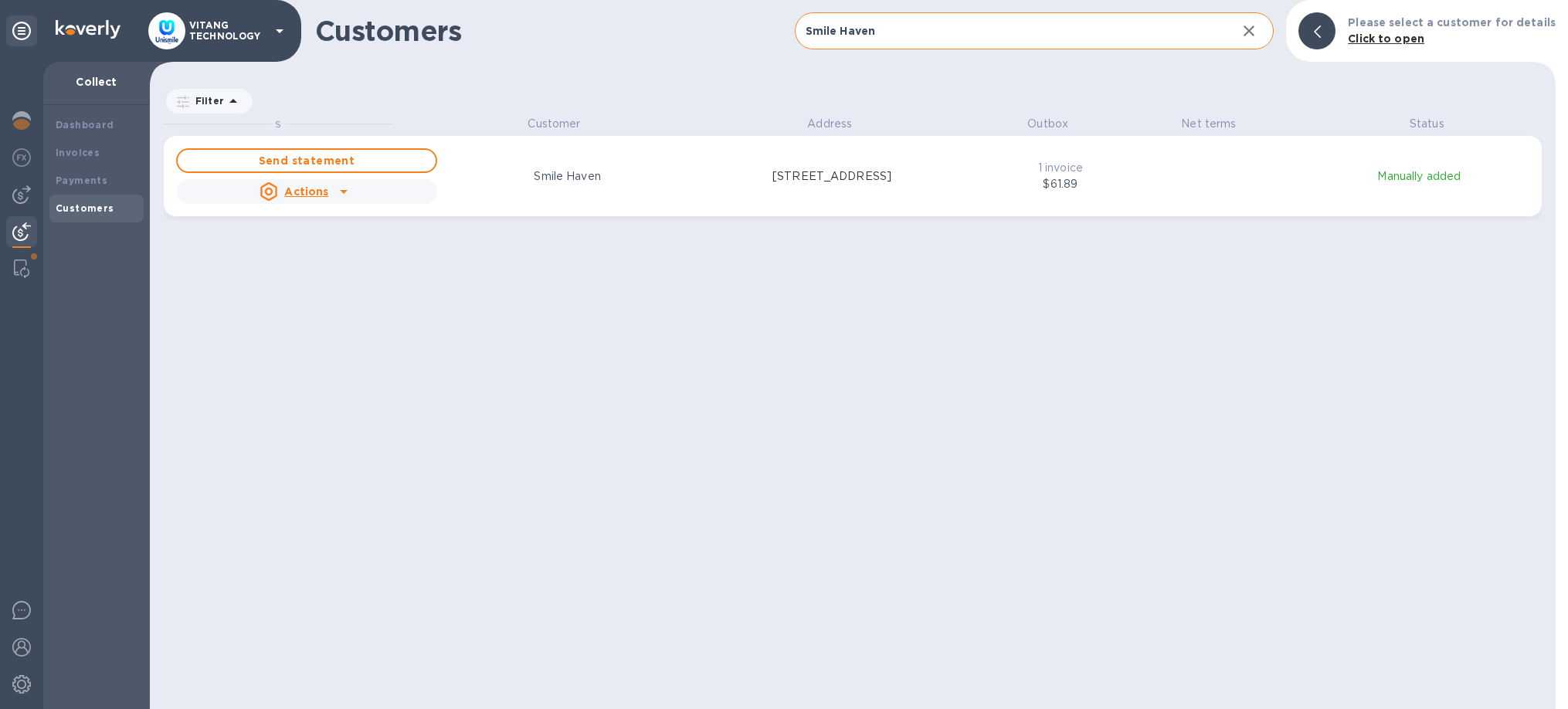
click at [1251, 31] on icon "button" at bounding box center [1248, 31] width 19 height 19
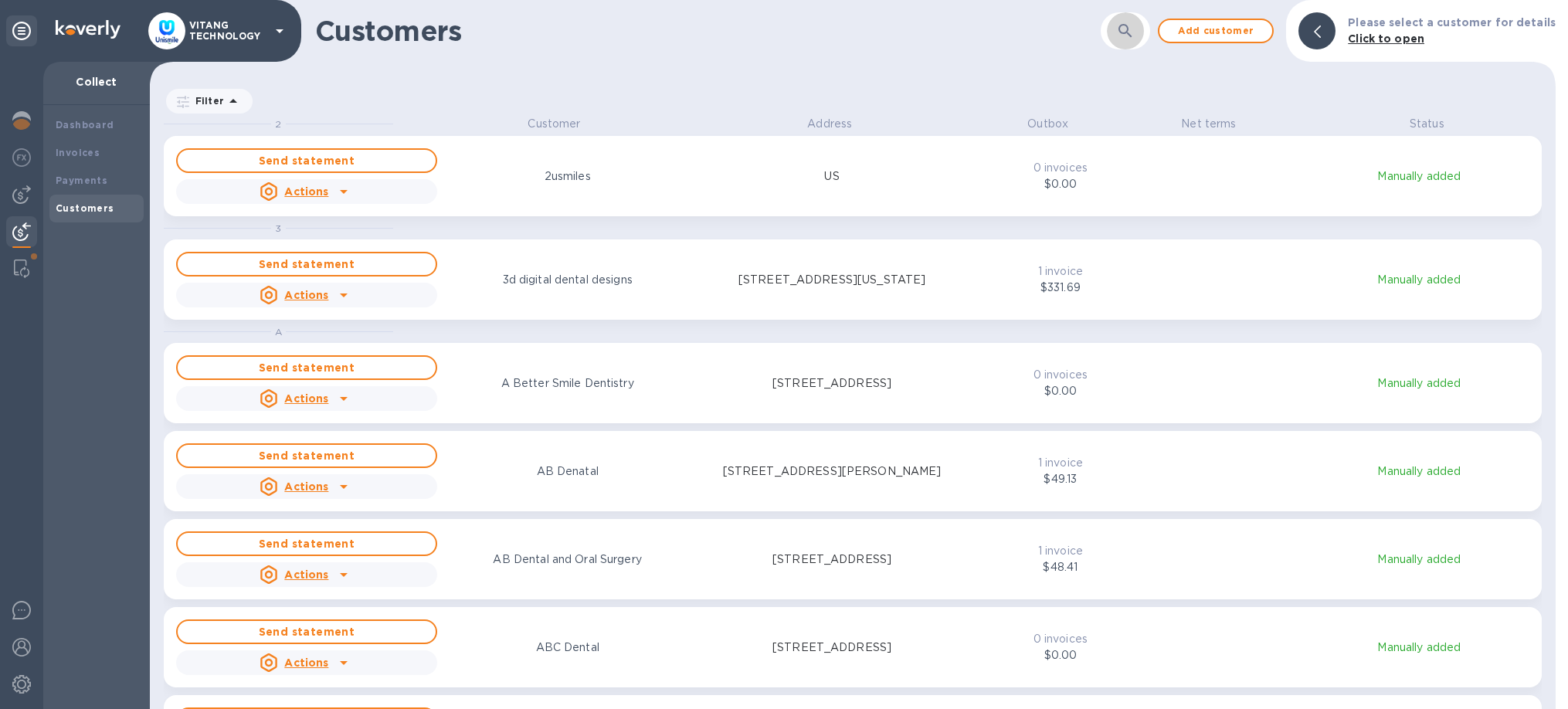
click at [1134, 29] on icon "button" at bounding box center [1125, 31] width 19 height 19
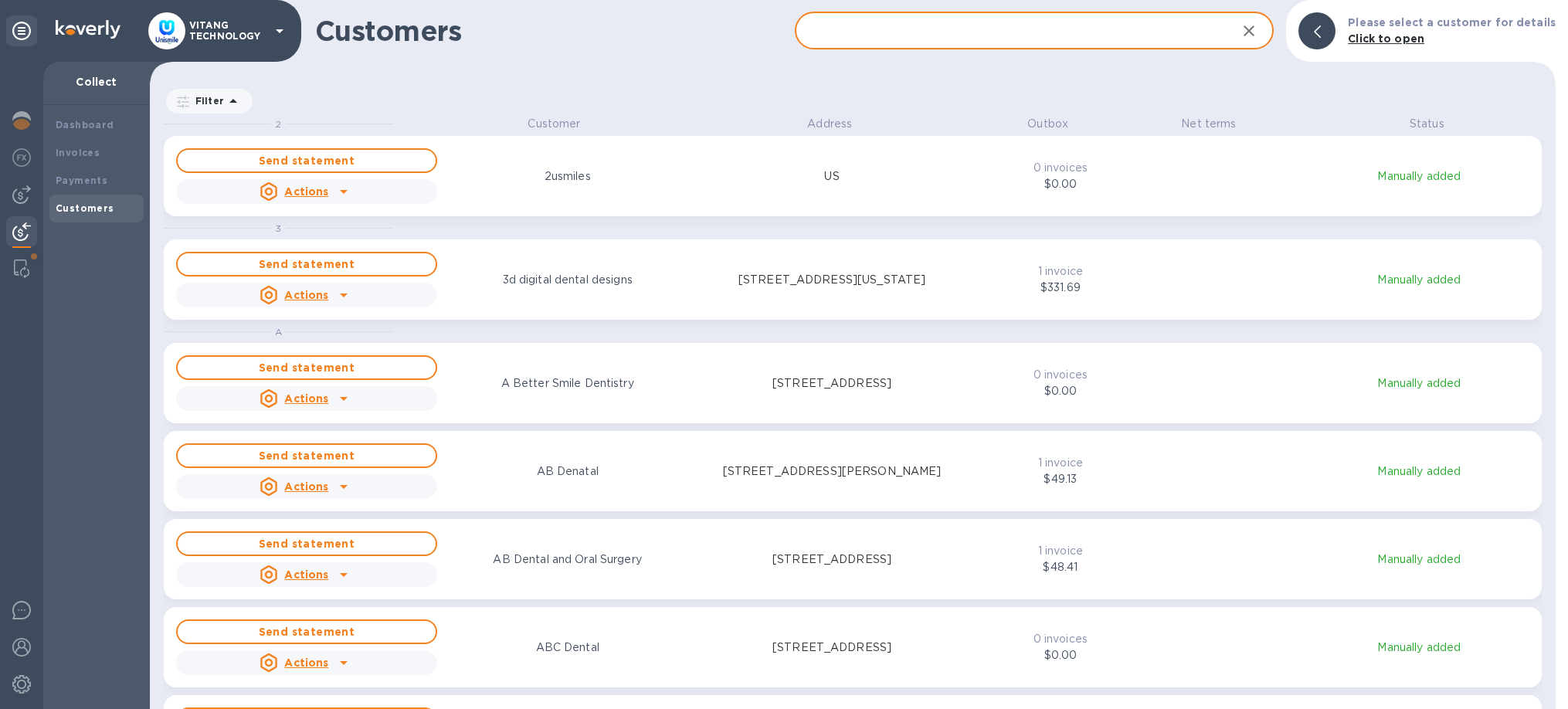
paste input "West Hartford Dental pc"
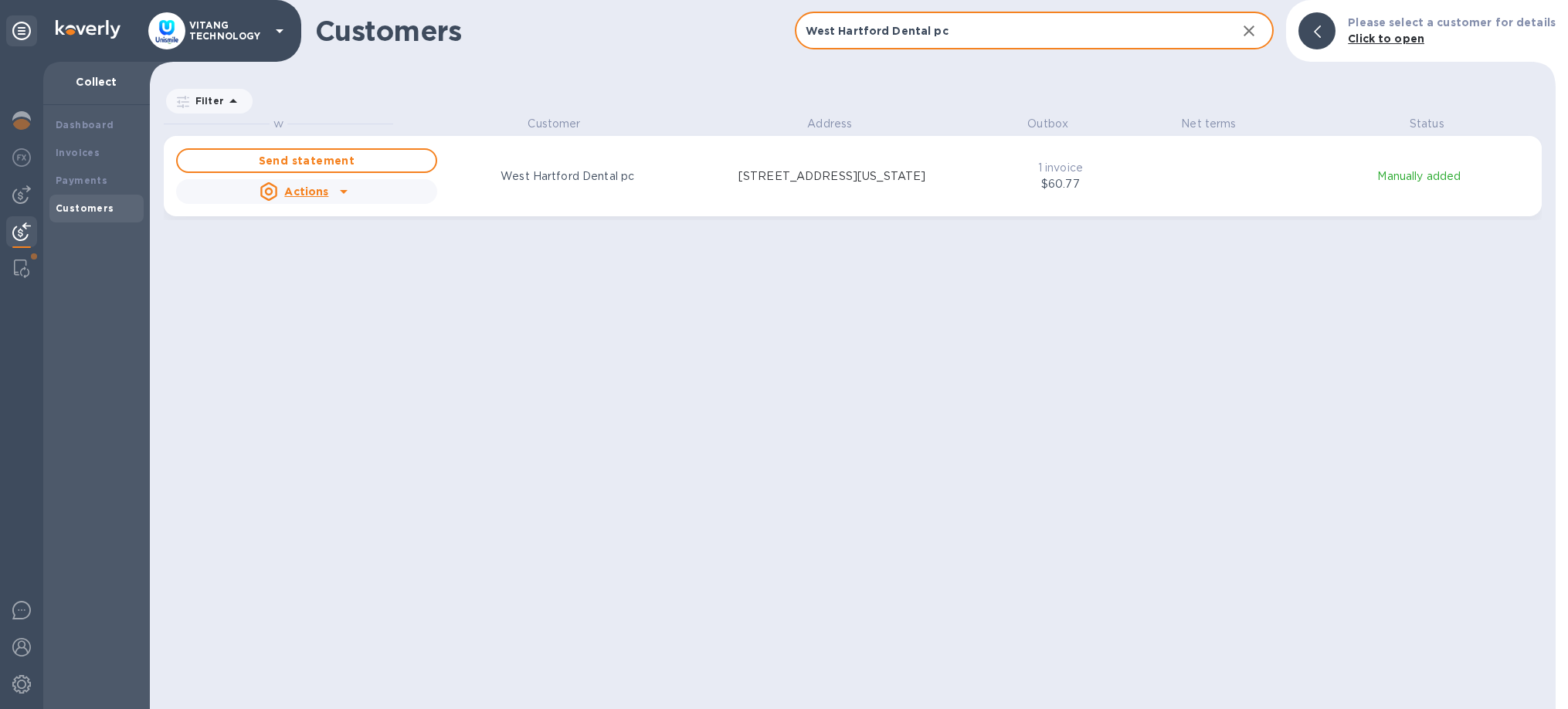
click at [976, 50] on input "West Hartford Dental pc" at bounding box center [1009, 31] width 430 height 38
click at [849, 34] on input "West Hartford Dental pc" at bounding box center [1009, 31] width 430 height 38
paste input "Better and Gentle family dentistry"
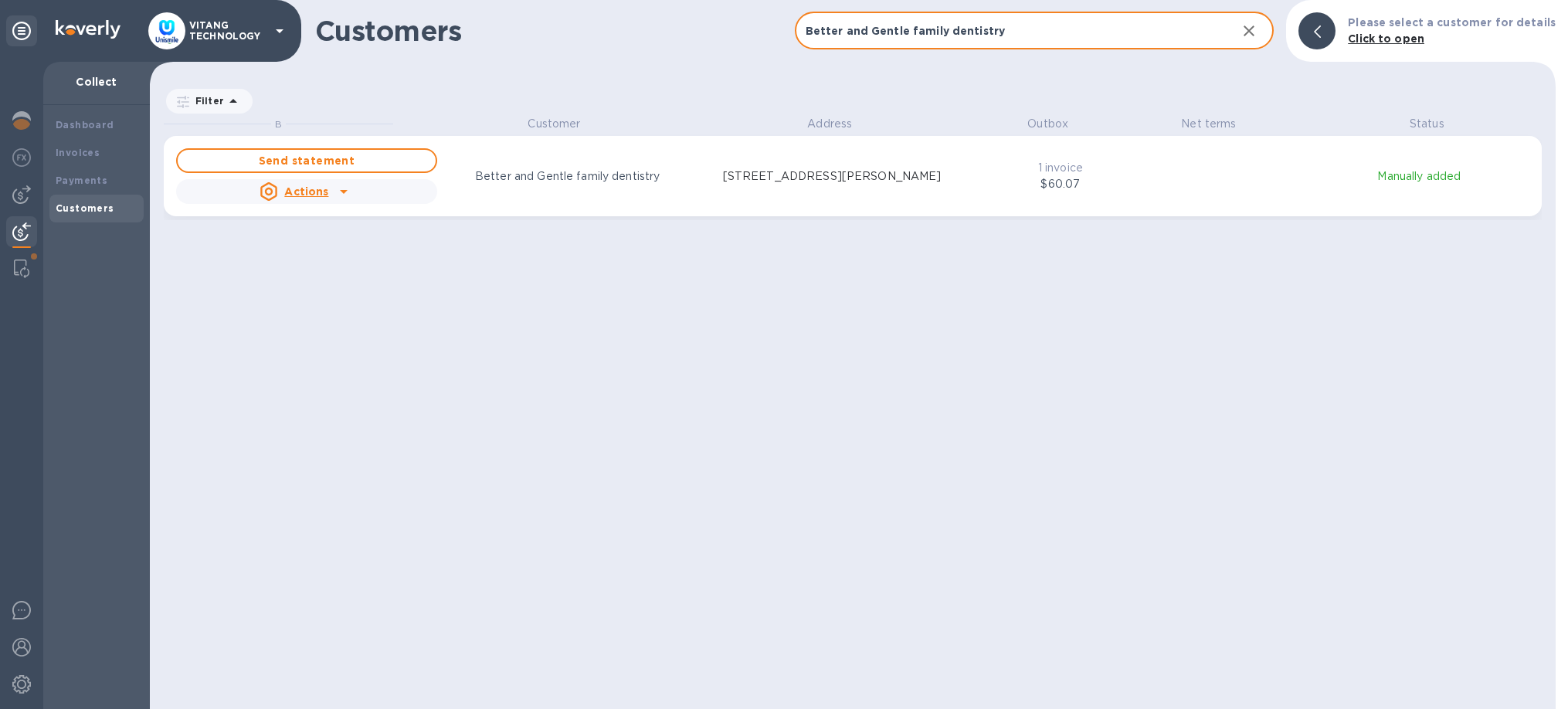
type input "Better and Gentle family dentistry"
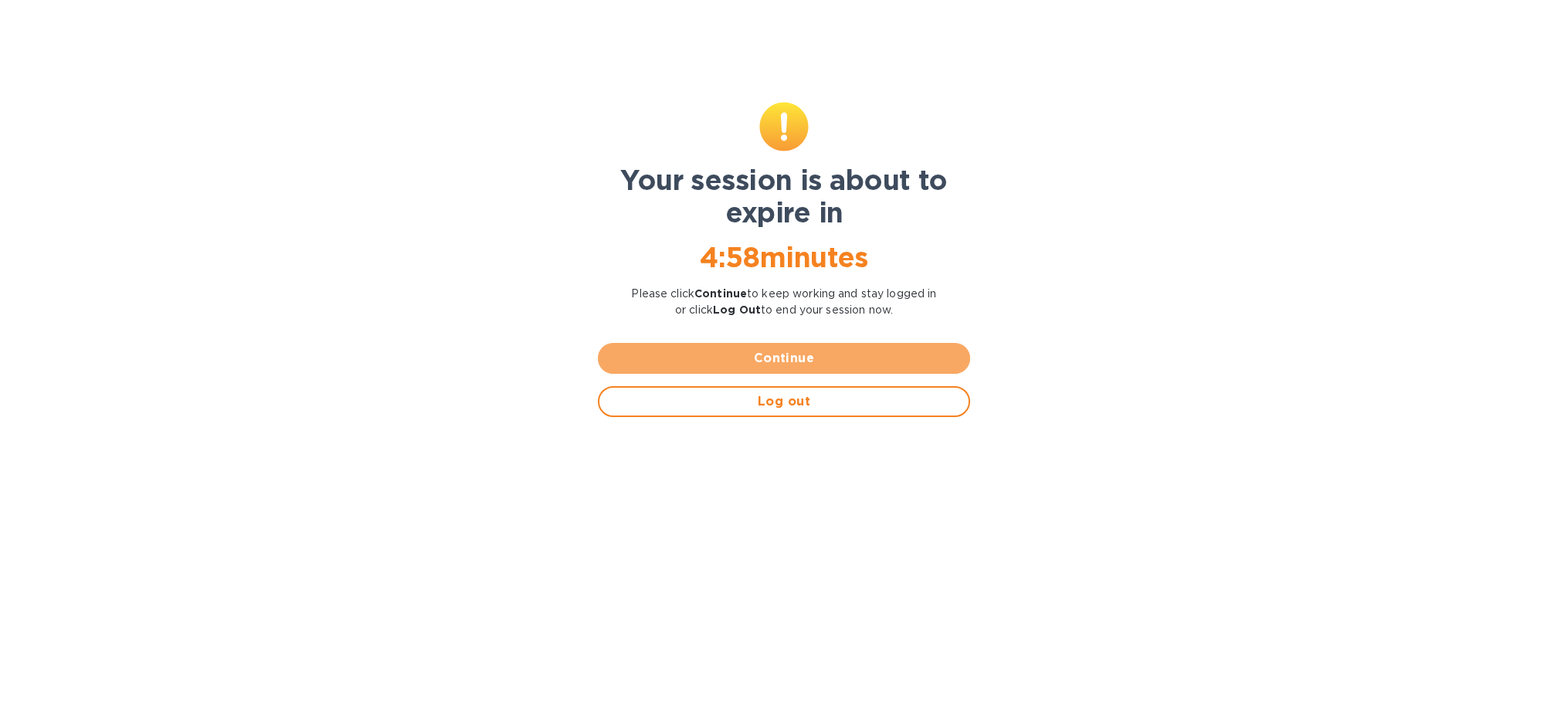
click at [799, 353] on span "Continue" at bounding box center [784, 358] width 347 height 19
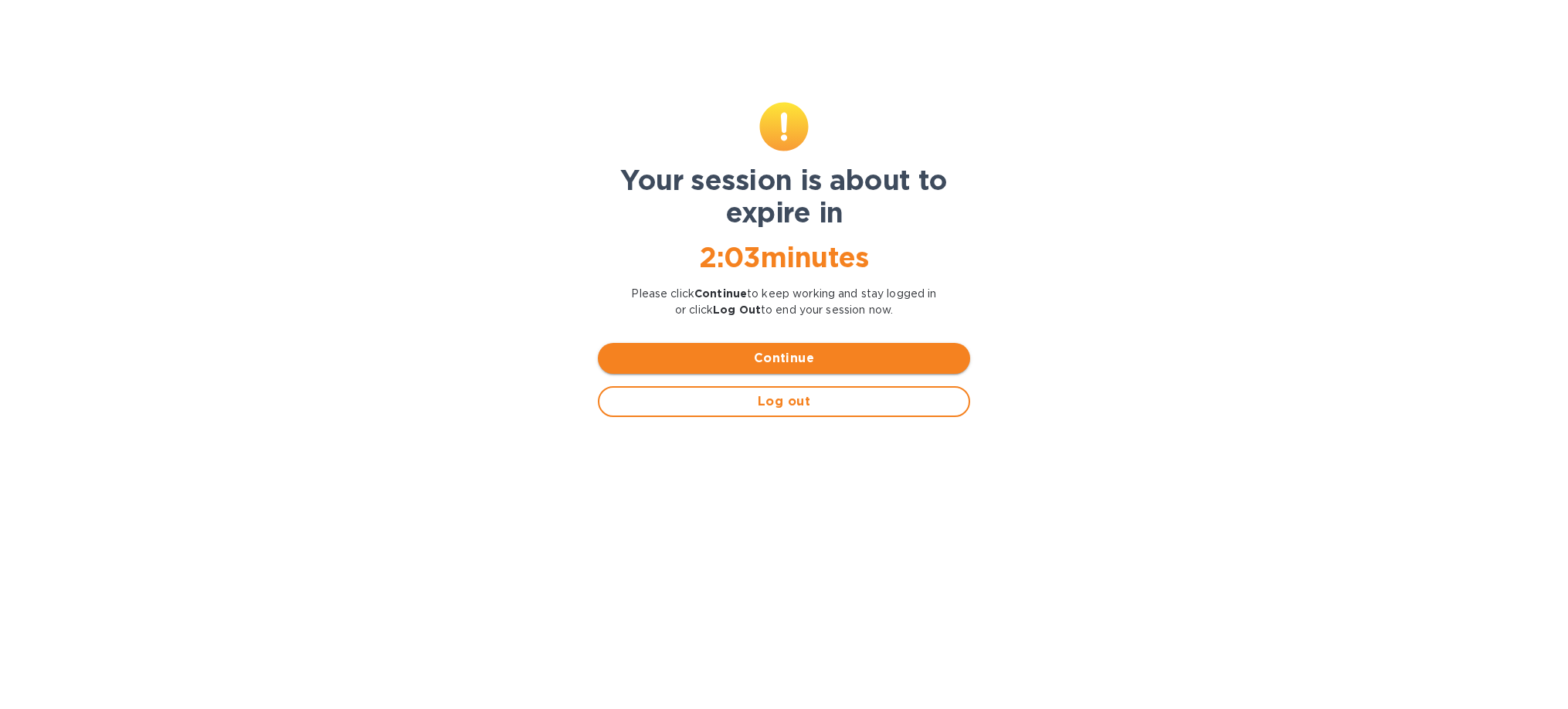
click at [772, 354] on span "Continue" at bounding box center [784, 358] width 347 height 19
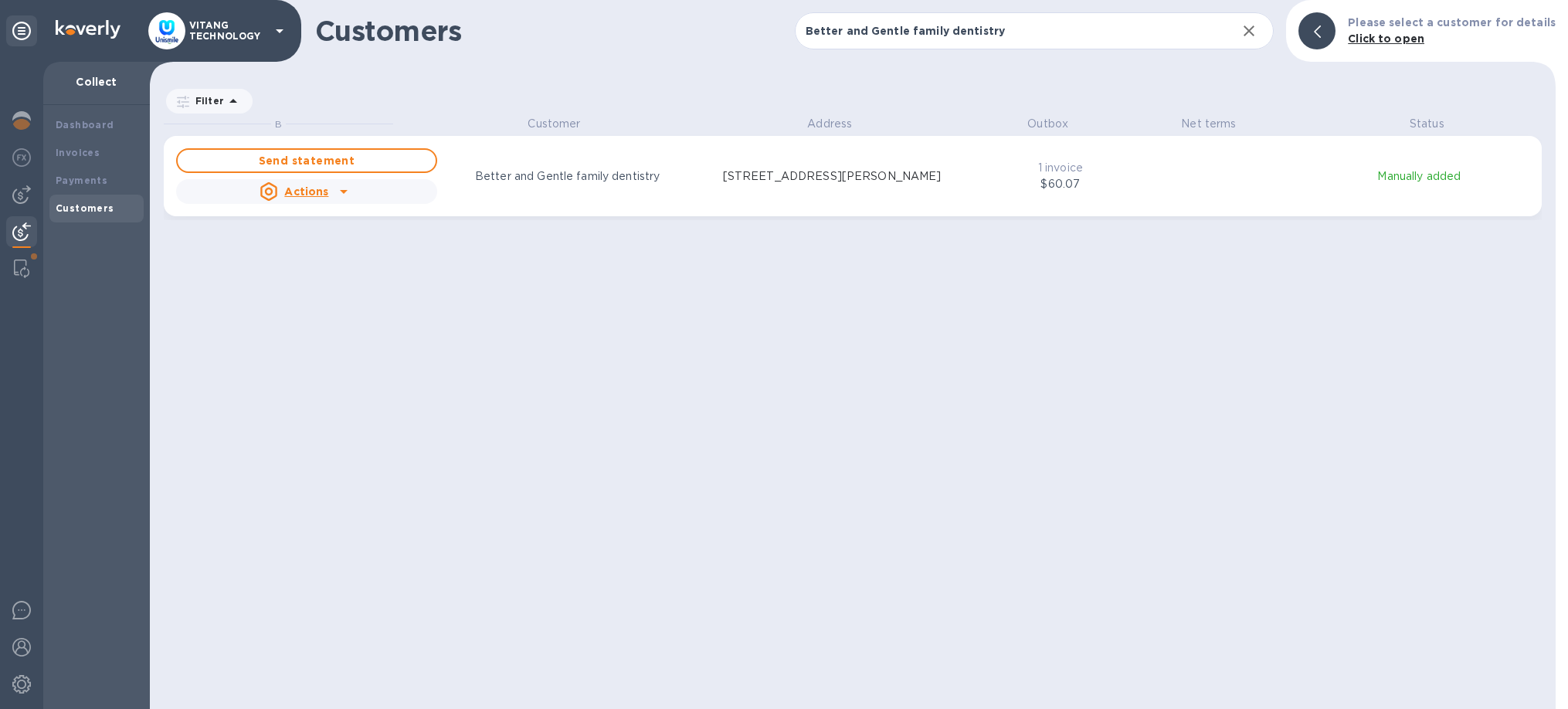
click at [526, 287] on div "B Customer Address Outbox Net terms Status Send statement Actions Better and Ge…" at bounding box center [859, 412] width 1392 height 593
click at [1251, 36] on icon "button" at bounding box center [1248, 31] width 19 height 19
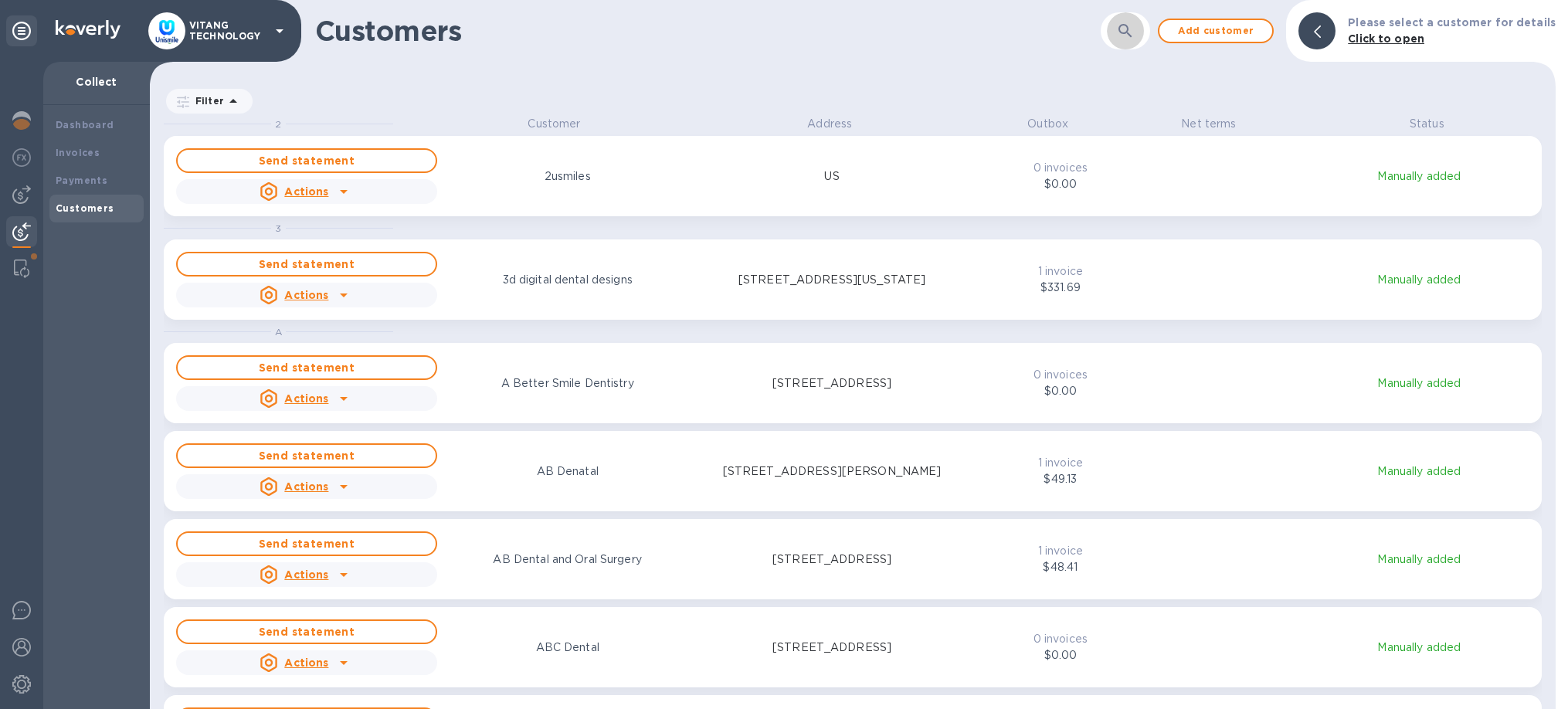
click at [1117, 27] on button "button" at bounding box center [1125, 30] width 37 height 37
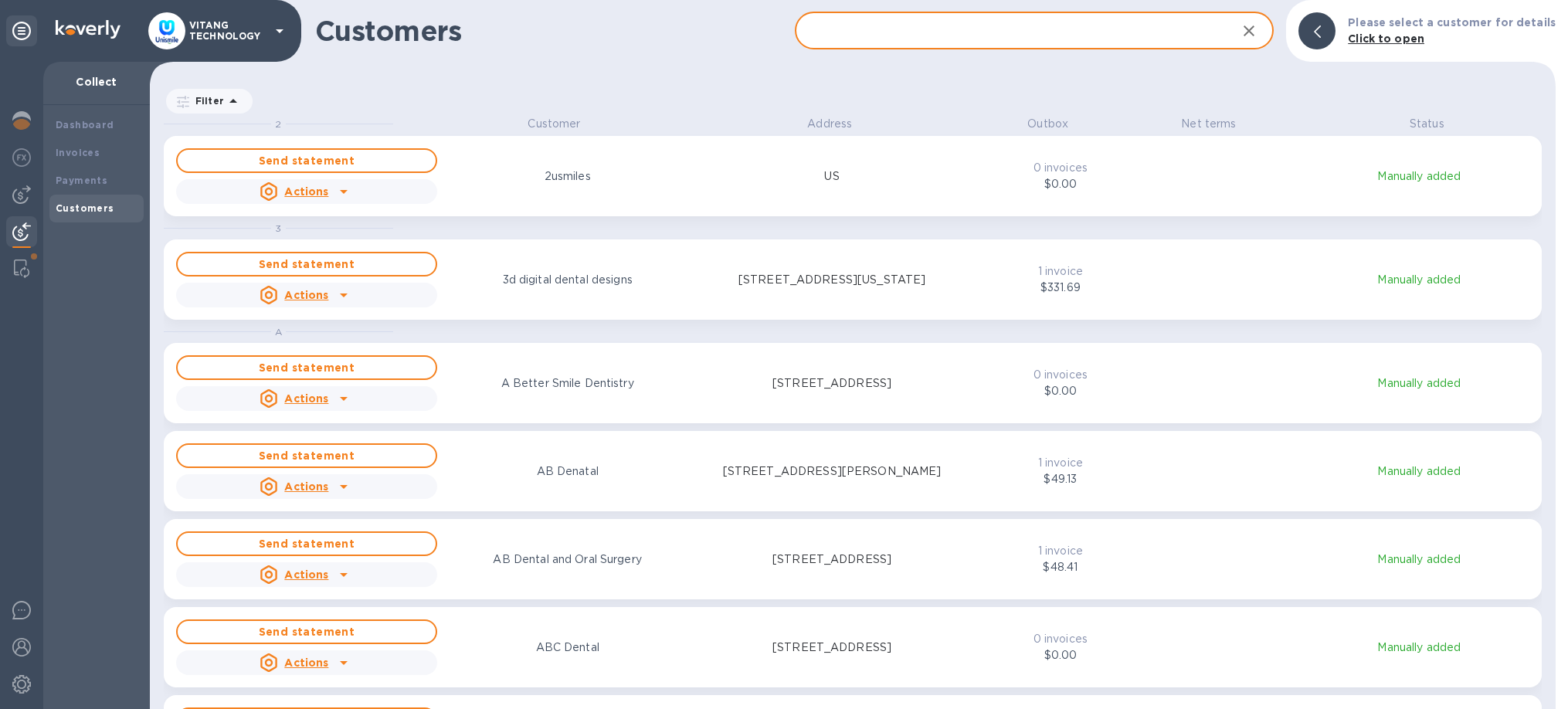
click at [953, 26] on input "text" at bounding box center [1009, 31] width 430 height 38
paste input "Ge Orthodontics"
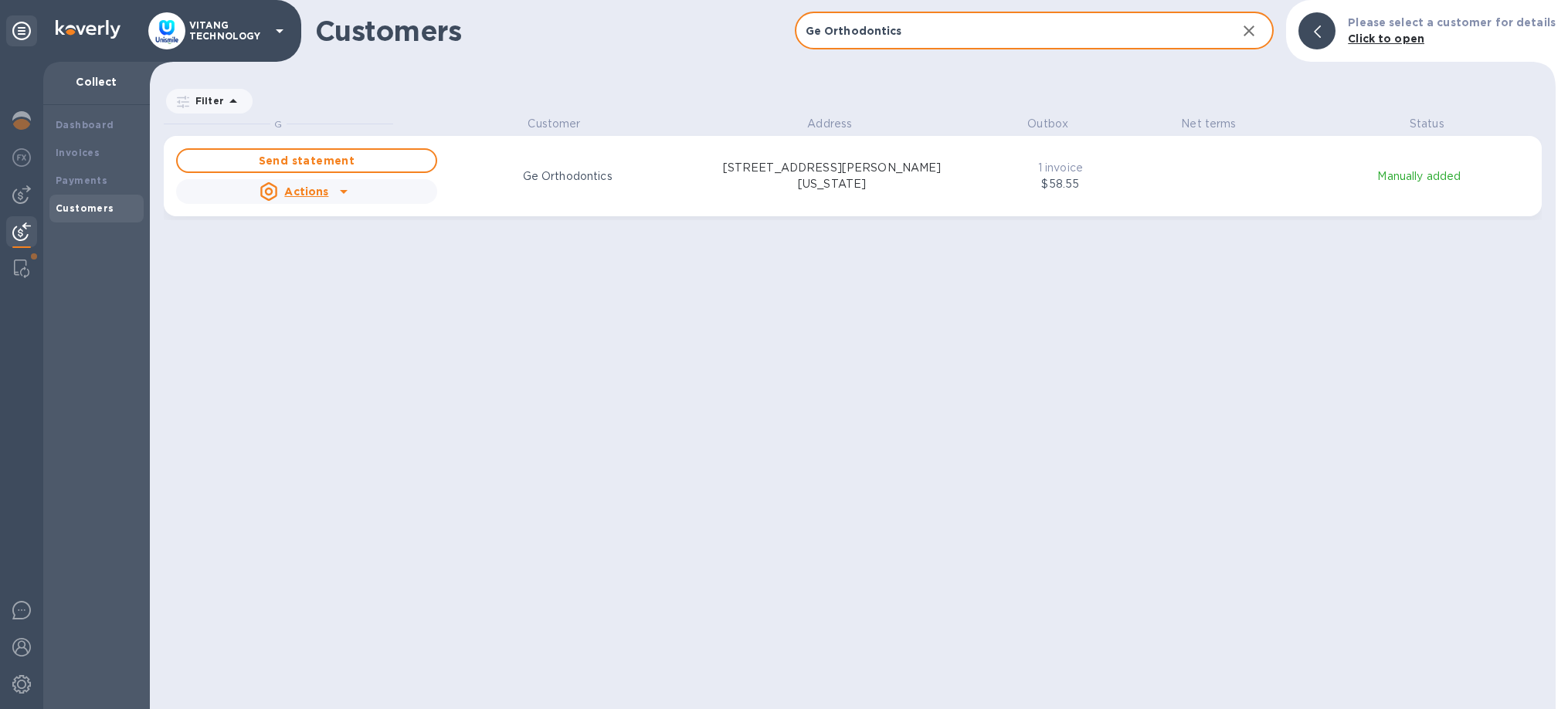
type input "Ge Orthodontics"
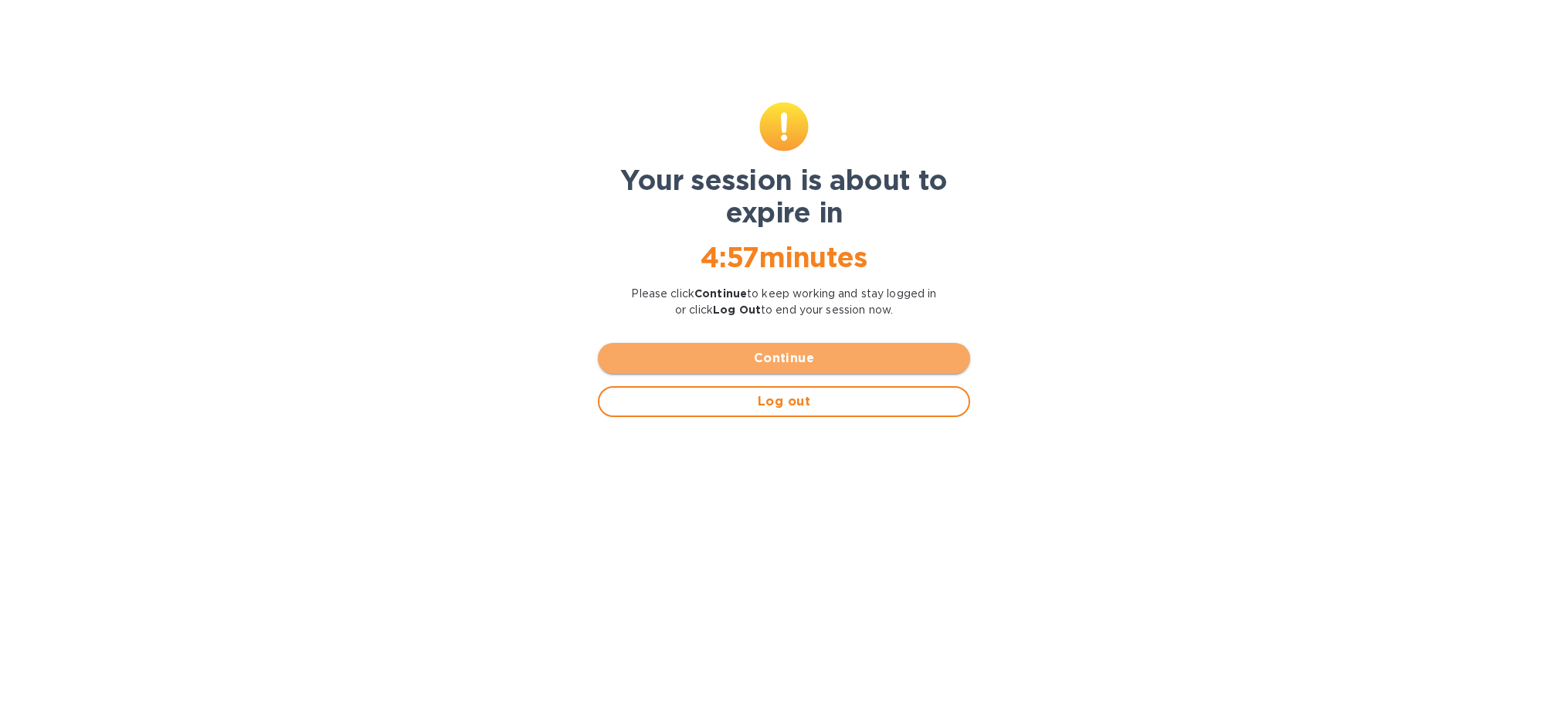
click at [824, 350] on span "Continue" at bounding box center [784, 358] width 347 height 19
